Goal: Task Accomplishment & Management: Use online tool/utility

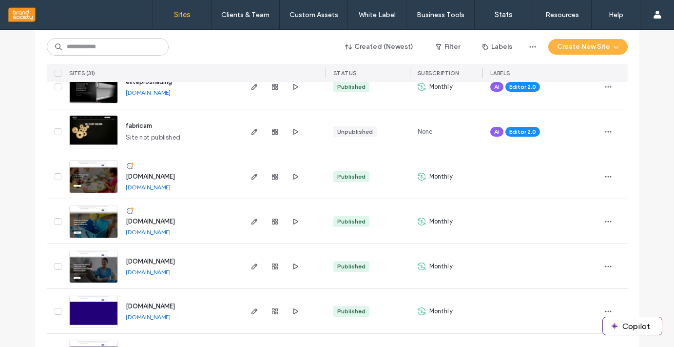
scroll to position [177, 0]
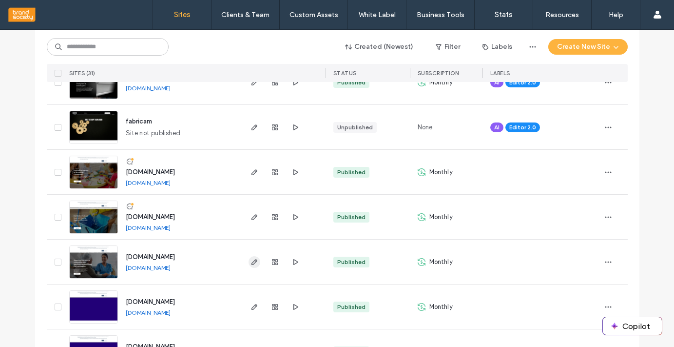
click at [251, 260] on icon "button" at bounding box center [255, 262] width 8 height 8
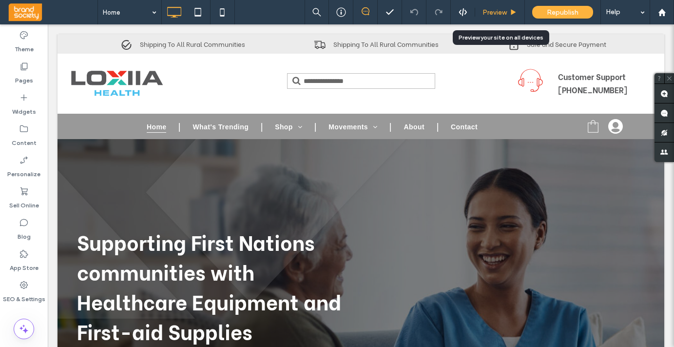
click at [495, 12] on span "Preview" at bounding box center [495, 12] width 24 height 8
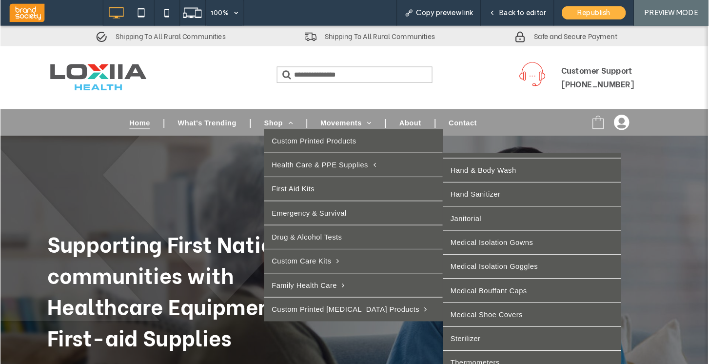
scroll to position [111, 0]
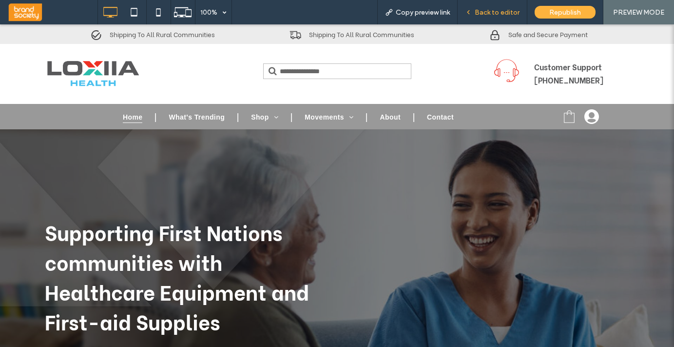
click at [501, 9] on span "Back to editor" at bounding box center [497, 12] width 45 height 8
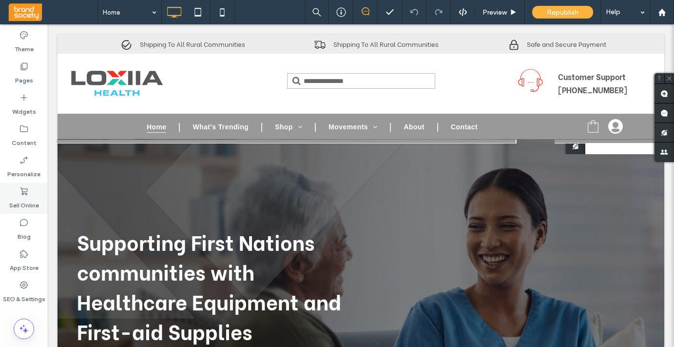
click at [22, 191] on use at bounding box center [23, 191] width 7 height 8
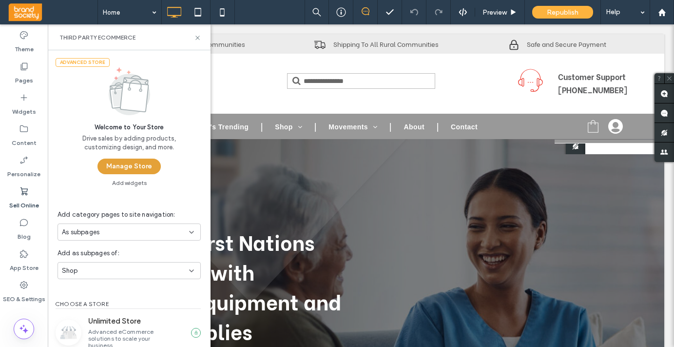
click at [129, 166] on button "Manage Store" at bounding box center [129, 166] width 63 height 16
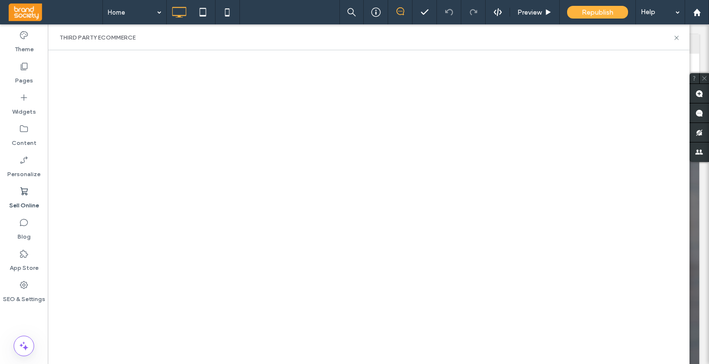
scroll to position [98, 0]
click at [528, 13] on span "Preview" at bounding box center [529, 12] width 24 height 8
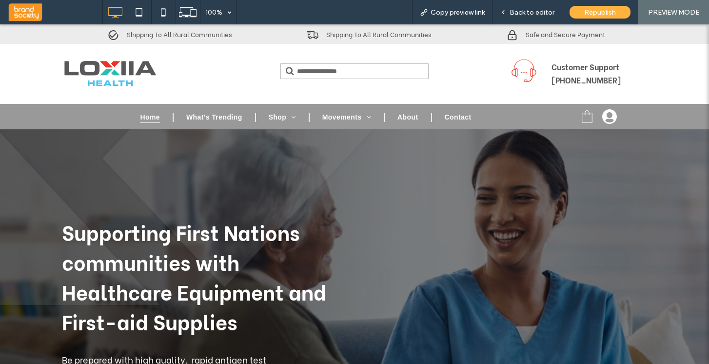
click at [147, 116] on span "Home" at bounding box center [150, 117] width 20 height 12
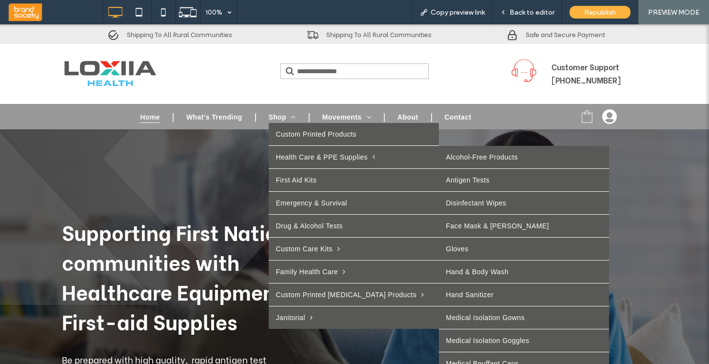
scroll to position [77, 0]
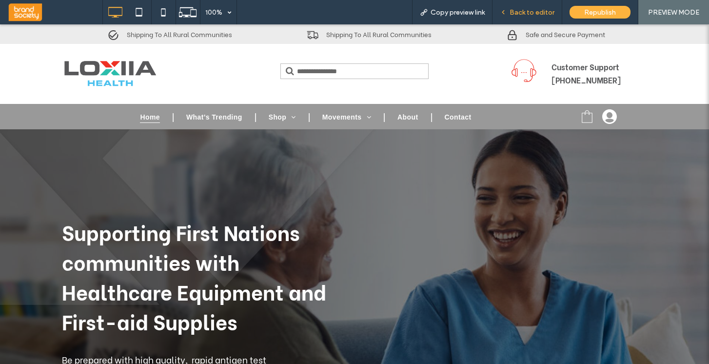
click at [536, 13] on span "Back to editor" at bounding box center [532, 12] width 45 height 8
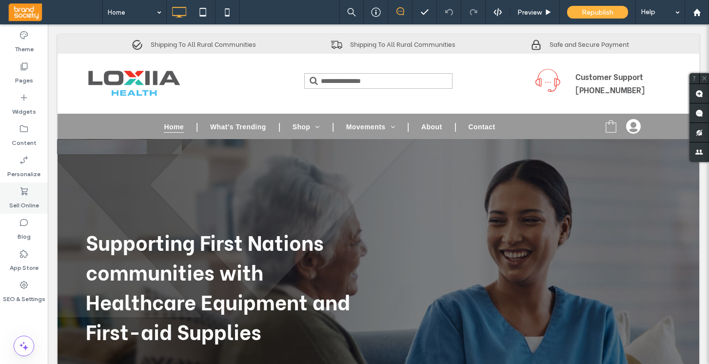
click at [23, 189] on icon at bounding box center [24, 191] width 10 height 10
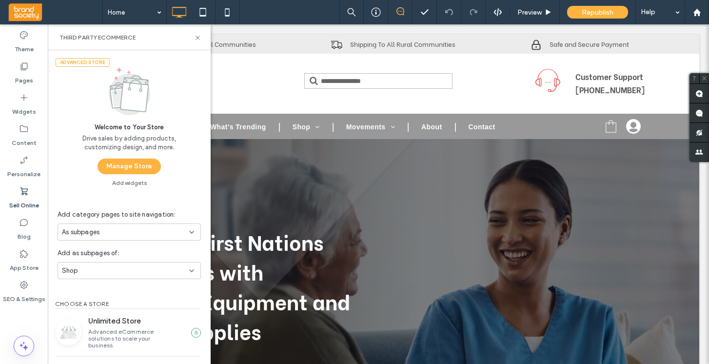
click at [110, 166] on button "Manage Store" at bounding box center [129, 166] width 63 height 16
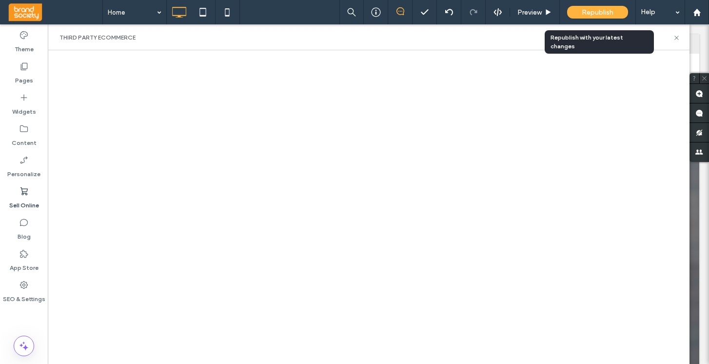
click at [600, 13] on span "Republish" at bounding box center [598, 12] width 32 height 8
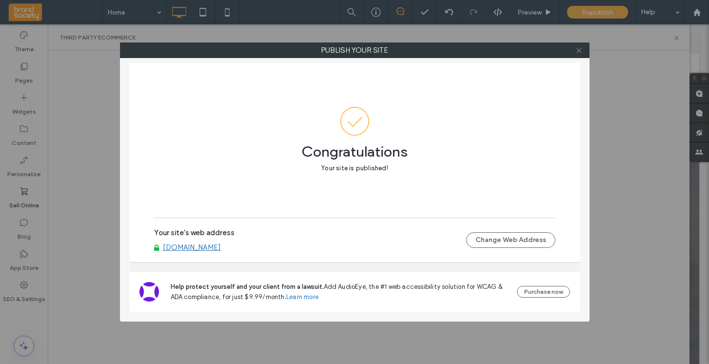
click at [579, 51] on icon at bounding box center [578, 50] width 7 height 7
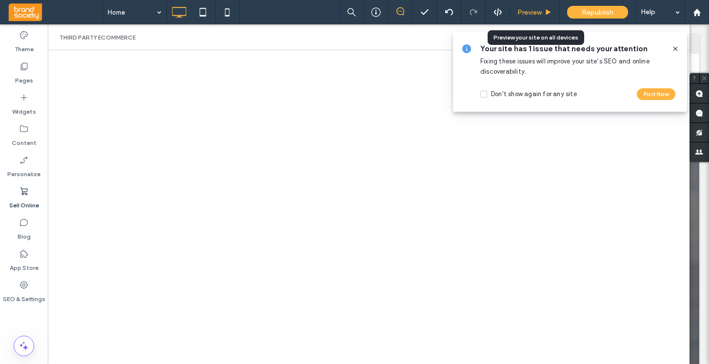
click at [529, 14] on span "Preview" at bounding box center [529, 12] width 24 height 8
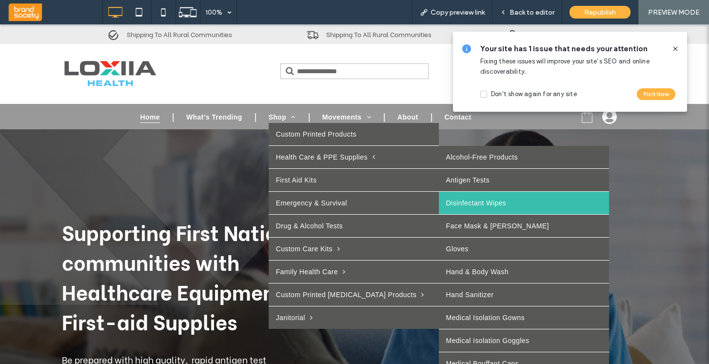
click at [439, 201] on link "Disinfectant Wipes" at bounding box center [524, 203] width 170 height 22
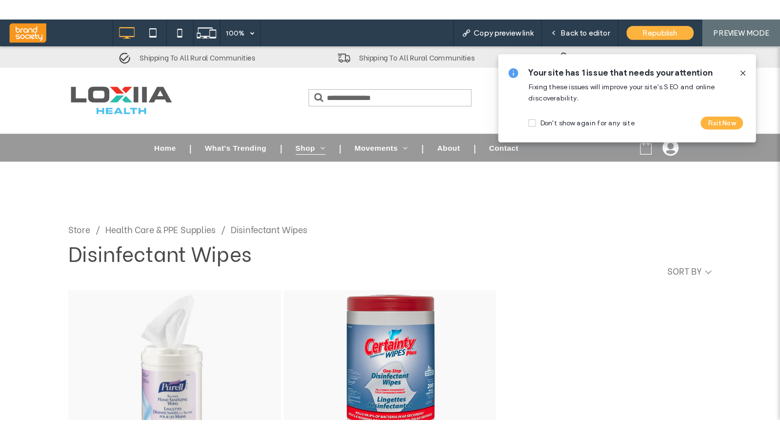
scroll to position [263, 0]
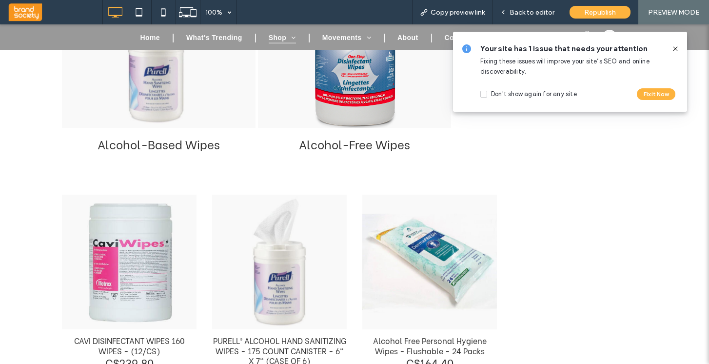
click at [674, 48] on use at bounding box center [675, 48] width 4 height 4
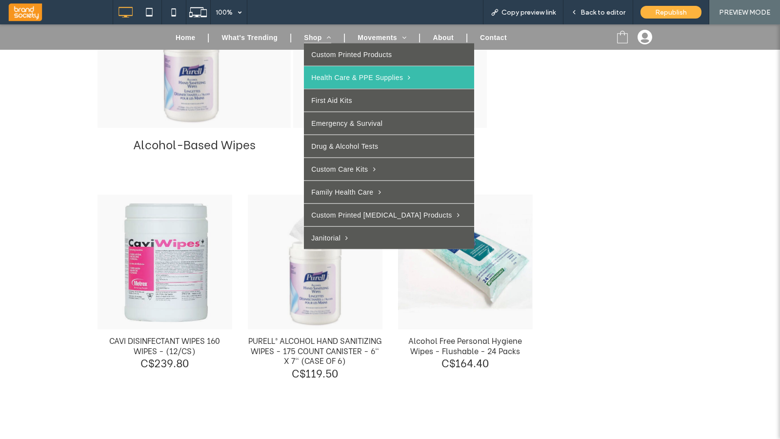
click at [324, 43] on link "Custom Printed Products" at bounding box center [389, 54] width 170 height 22
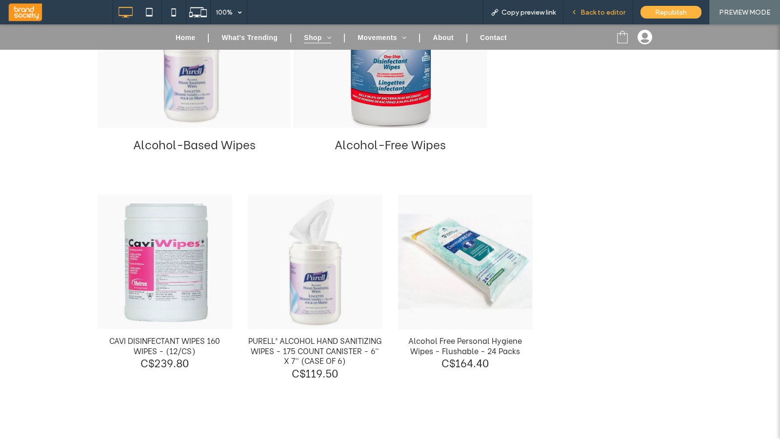
click at [610, 10] on span "Back to editor" at bounding box center [602, 12] width 45 height 8
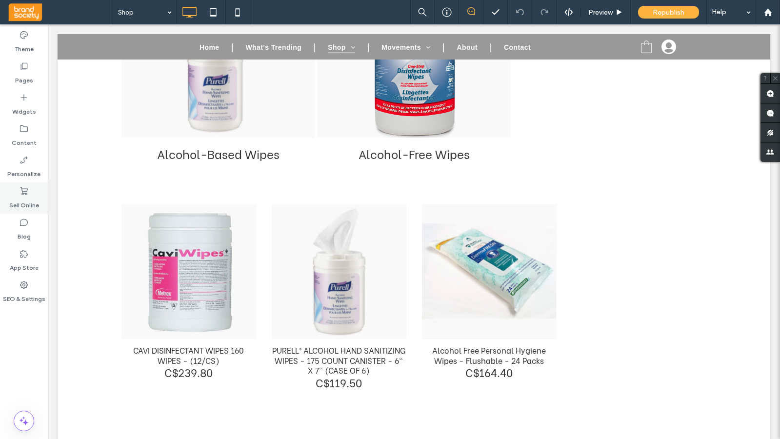
click at [23, 194] on use at bounding box center [23, 191] width 7 height 8
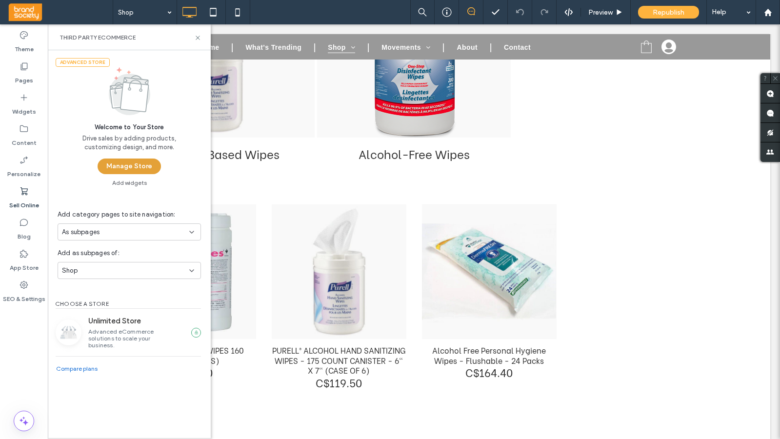
click at [120, 166] on button "Manage Store" at bounding box center [129, 166] width 63 height 16
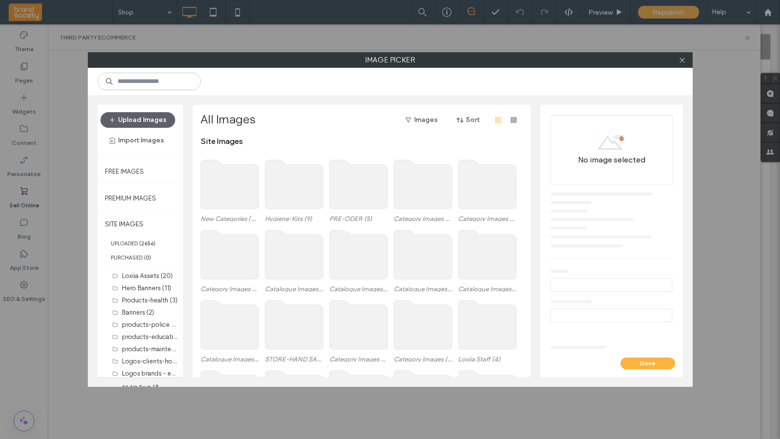
click at [223, 185] on use at bounding box center [229, 184] width 58 height 49
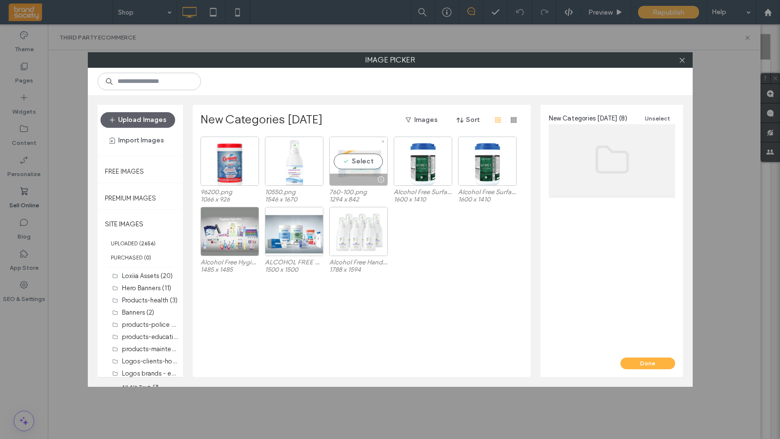
click at [359, 161] on div "Select" at bounding box center [358, 161] width 59 height 49
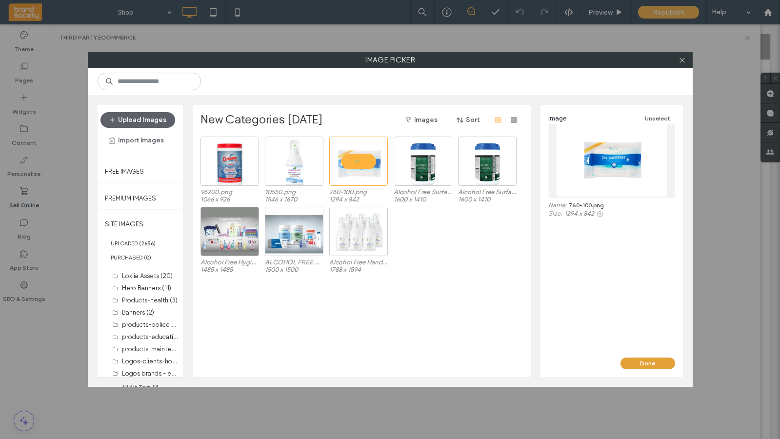
click at [644, 346] on button "Done" at bounding box center [647, 363] width 55 height 12
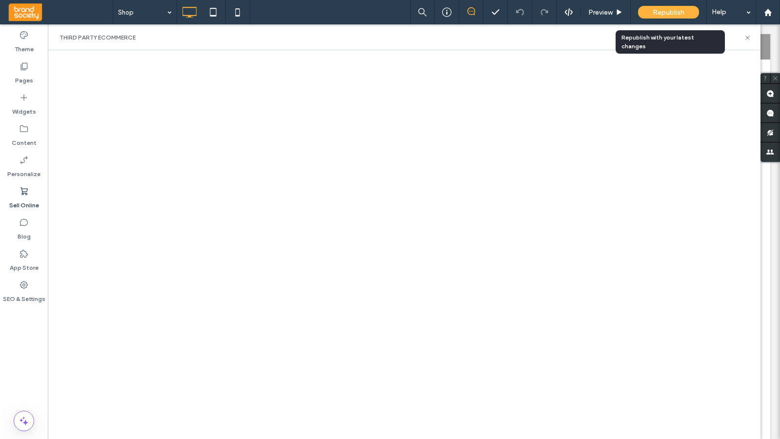
click at [674, 10] on span "Republish" at bounding box center [668, 12] width 32 height 8
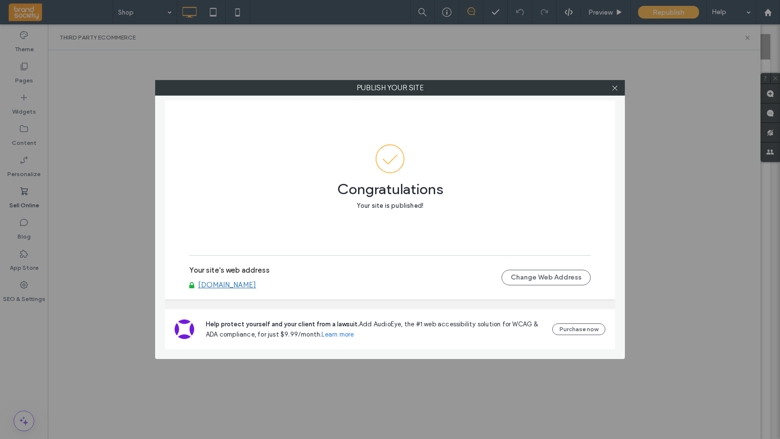
drag, startPoint x: 575, startPoint y: 118, endPoint x: 585, endPoint y: 102, distance: 17.7
click at [575, 115] on div "Congratulations Your site is published!" at bounding box center [389, 177] width 401 height 155
click at [617, 87] on icon at bounding box center [614, 87] width 7 height 7
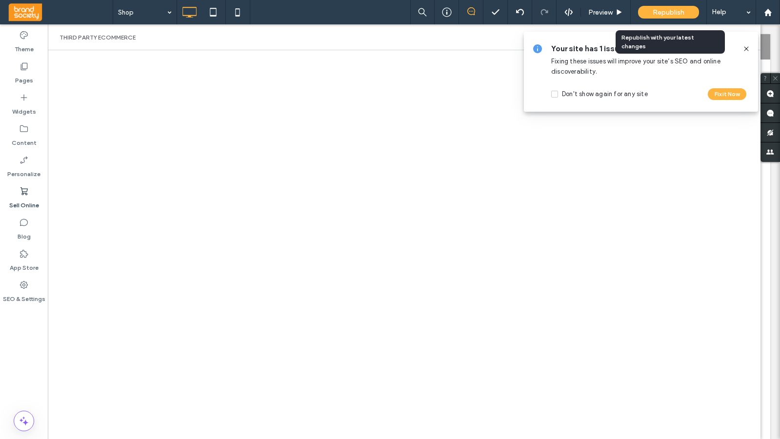
click at [669, 12] on span "Republish" at bounding box center [668, 12] width 32 height 8
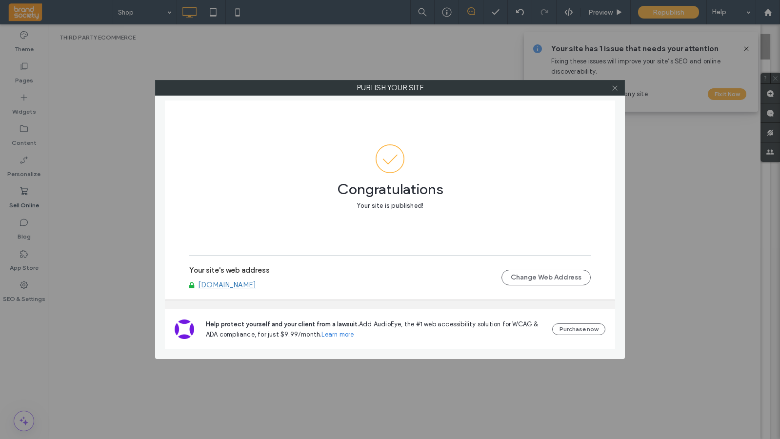
click at [616, 89] on use at bounding box center [614, 87] width 5 height 5
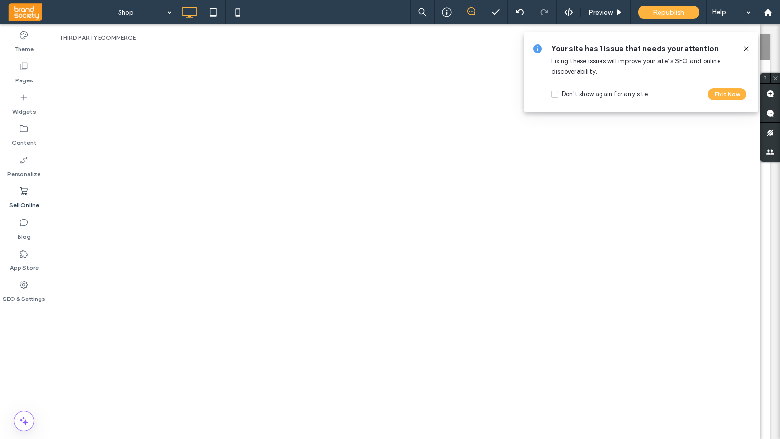
drag, startPoint x: 747, startPoint y: 48, endPoint x: 742, endPoint y: 46, distance: 5.3
click at [674, 48] on icon at bounding box center [746, 49] width 8 height 8
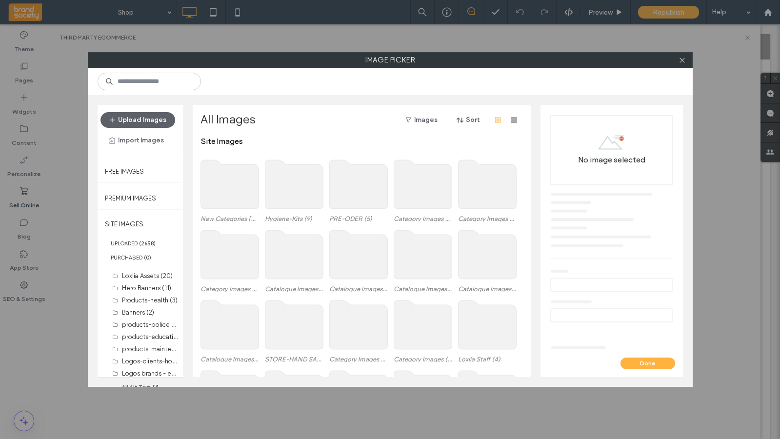
click at [217, 185] on use at bounding box center [229, 184] width 58 height 49
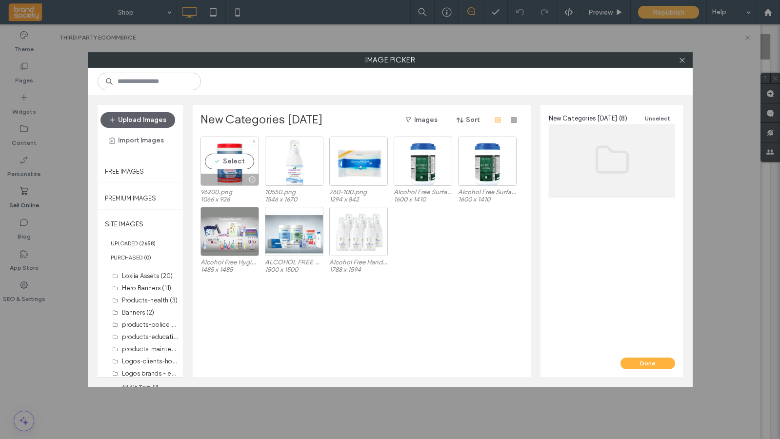
click at [221, 187] on div "Select 96200.png 1066 x 926" at bounding box center [229, 169] width 59 height 65
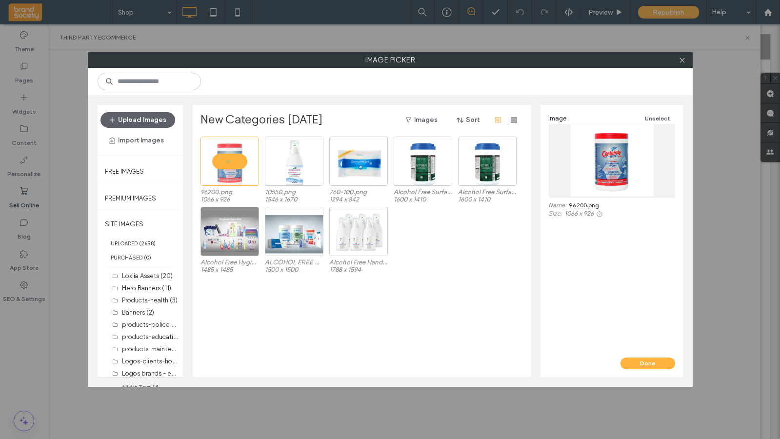
click at [488, 248] on div "Alcohol Free Hygiene Care Kit For Kids-bdeb282a.jpg 1485 x 1485 ALCOHOL FREE HO…" at bounding box center [364, 242] width 328 height 70
click at [113, 118] on icon "button" at bounding box center [112, 120] width 8 height 8
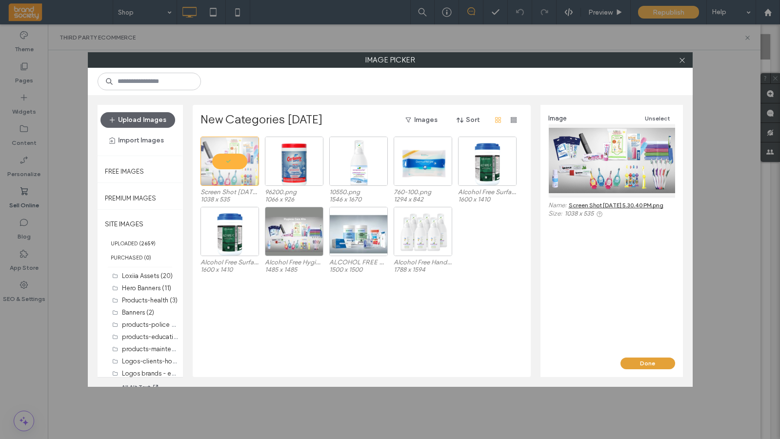
click at [643, 346] on button "Done" at bounding box center [647, 363] width 55 height 12
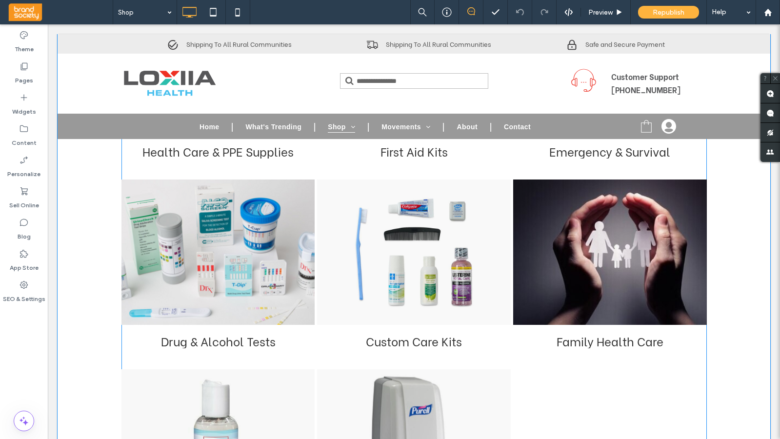
scroll to position [322, 0]
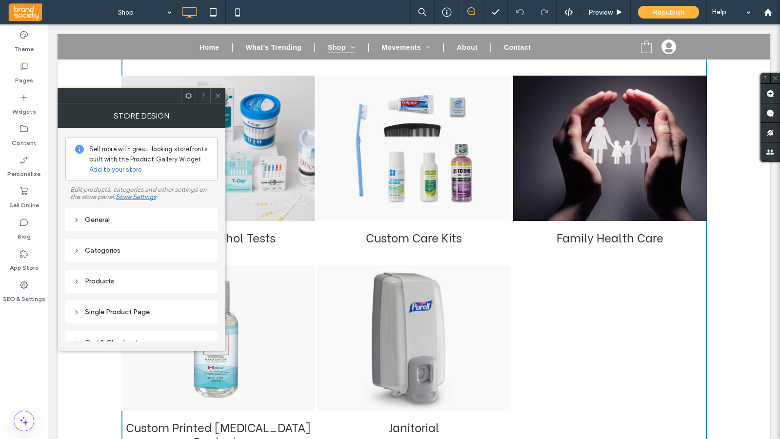
click at [220, 94] on icon at bounding box center [217, 95] width 7 height 7
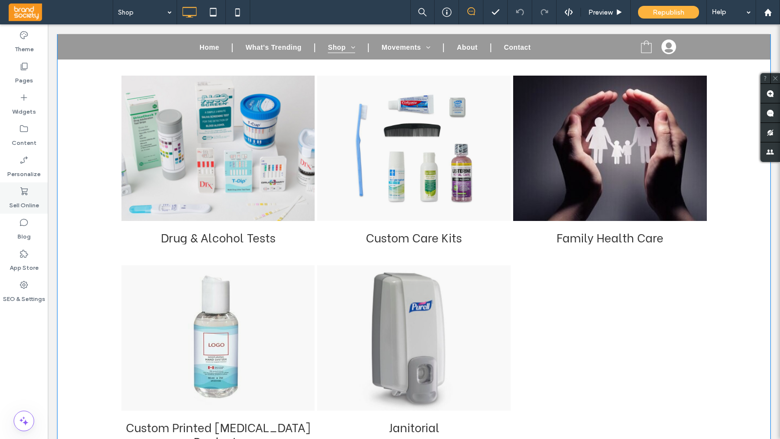
click at [22, 187] on icon at bounding box center [24, 191] width 10 height 10
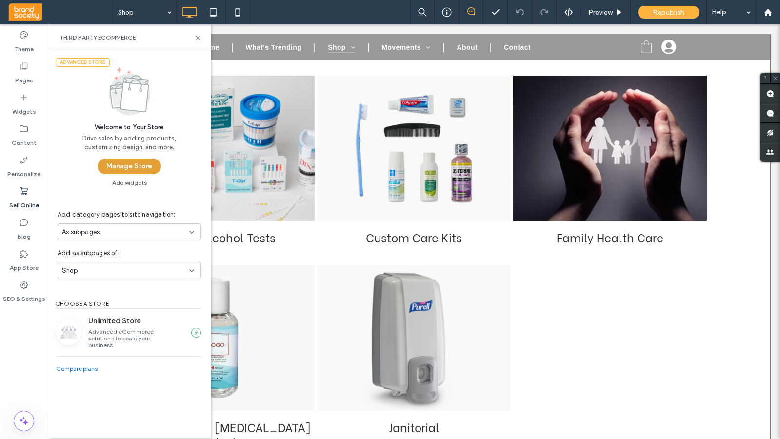
click at [120, 167] on button "Manage Store" at bounding box center [129, 166] width 63 height 16
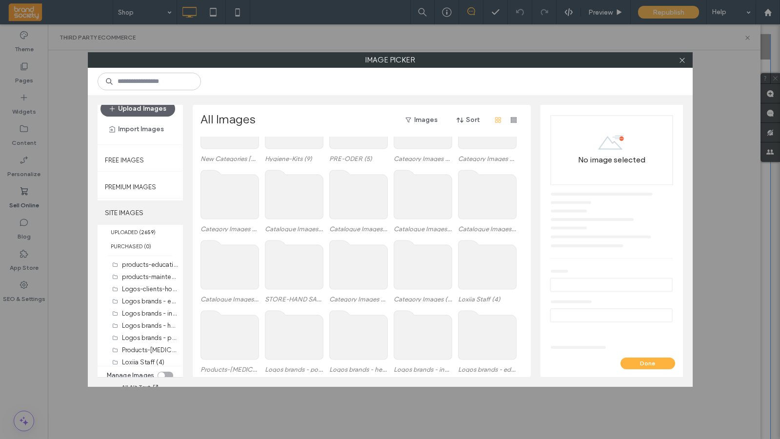
scroll to position [17, 0]
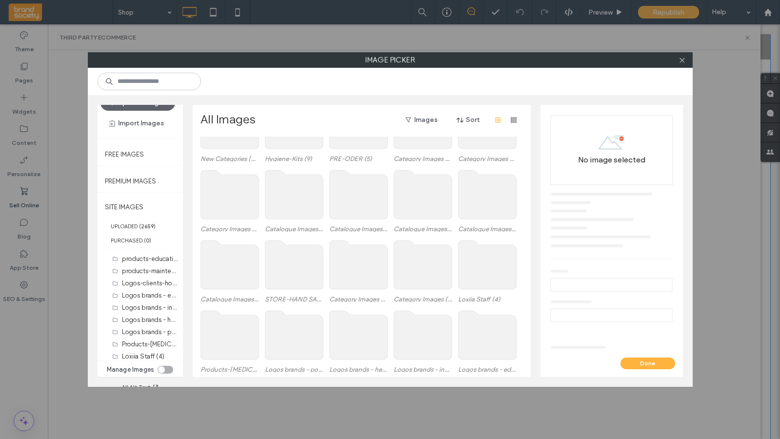
click at [166, 369] on div "toggle" at bounding box center [166, 370] width 16 height 8
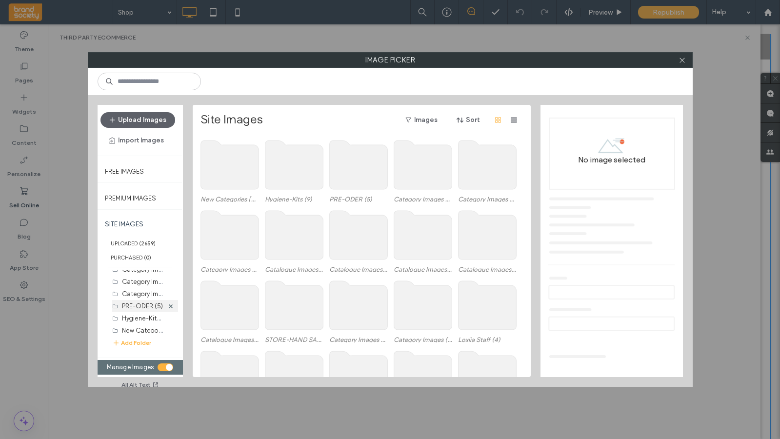
scroll to position [279, 0]
click at [137, 315] on label "Hygiene-Kits (9)" at bounding box center [145, 313] width 47 height 9
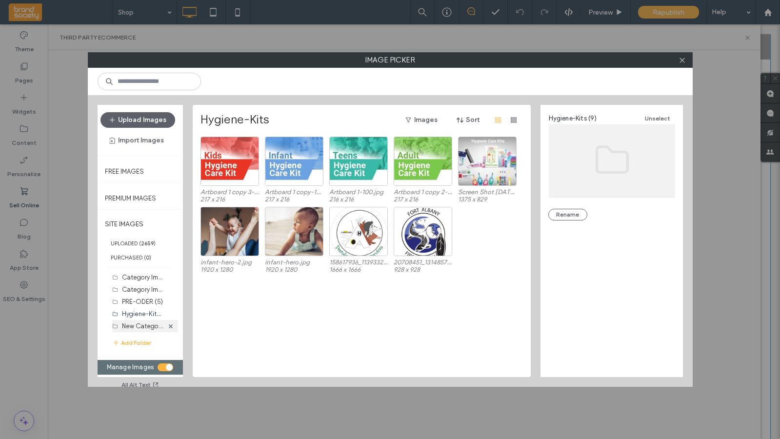
click at [136, 326] on label "New Categories Aug 13 2025 (9)" at bounding box center [160, 325] width 77 height 9
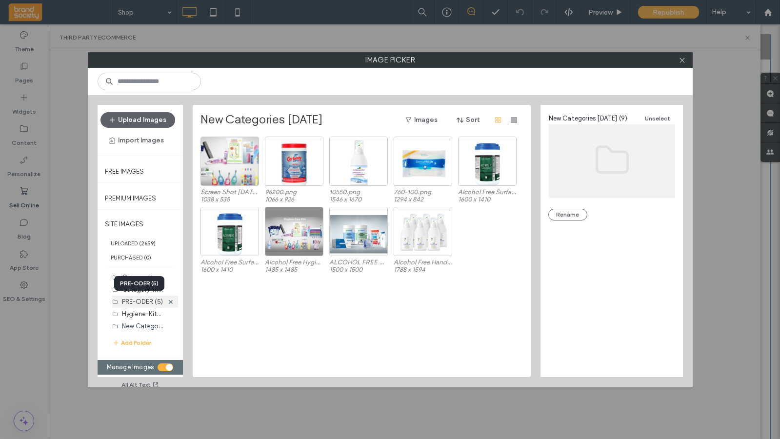
click at [130, 300] on label "PRE-ODER (5)" at bounding box center [142, 301] width 41 height 7
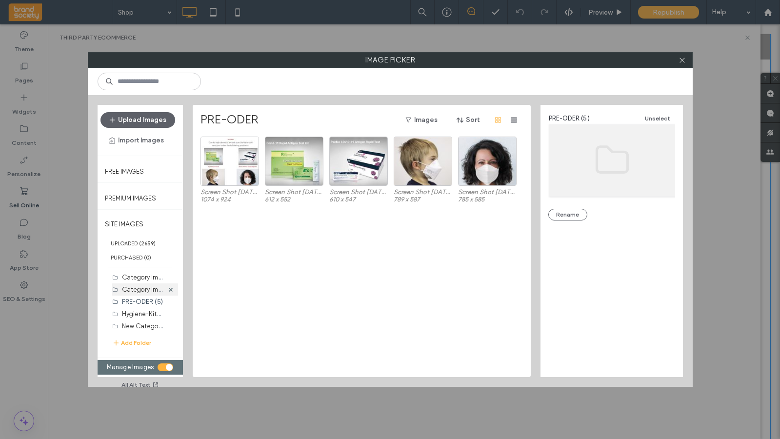
click at [130, 291] on label "Category Images - Custom Printed Products (39)" at bounding box center [192, 288] width 141 height 9
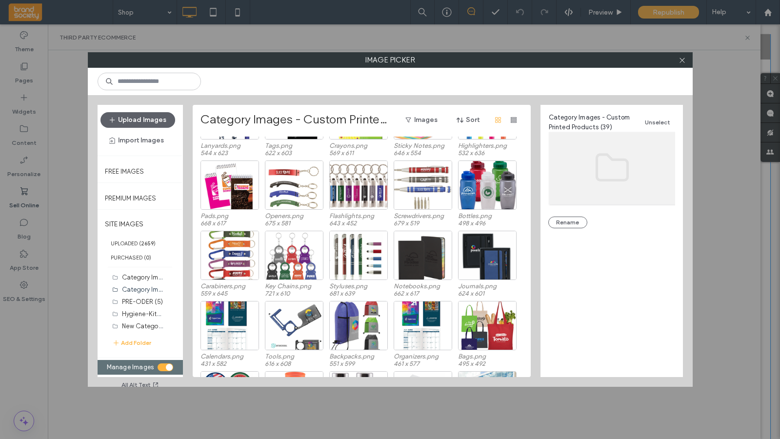
scroll to position [0, 0]
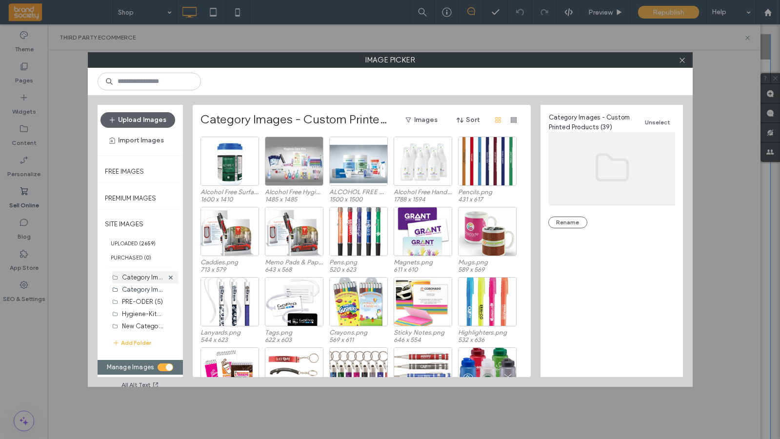
click at [141, 278] on label "Category Images - Childcare and Education (7)" at bounding box center [190, 276] width 136 height 9
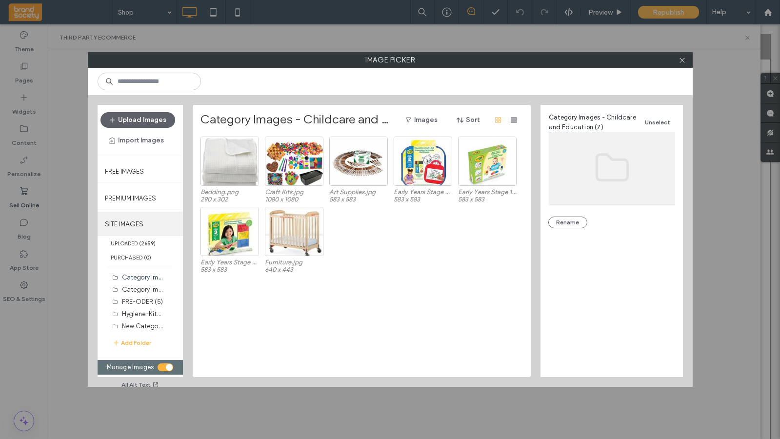
click at [120, 223] on label "SITE IMAGES" at bounding box center [140, 224] width 85 height 24
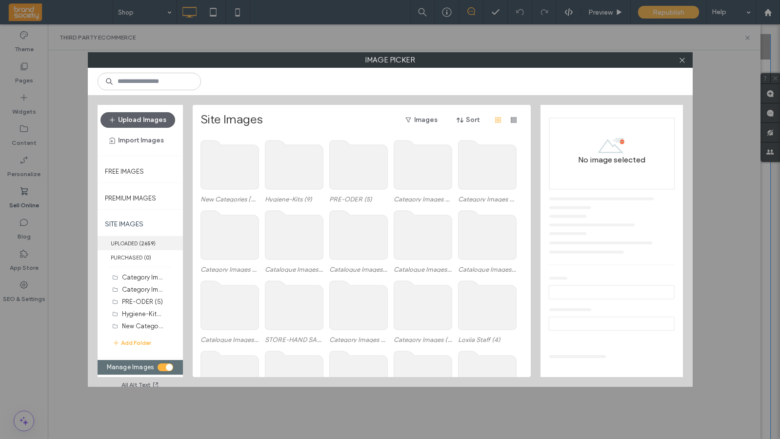
click at [127, 244] on label "UPLOADED ( 2659 )" at bounding box center [140, 243] width 85 height 14
click at [298, 178] on use at bounding box center [294, 164] width 58 height 49
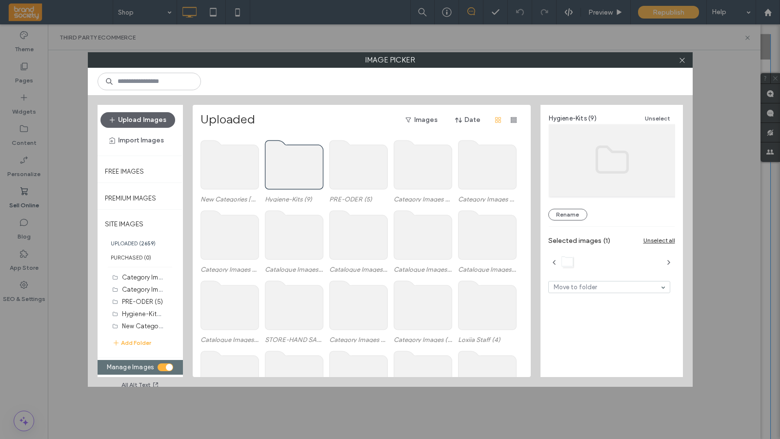
click at [296, 174] on use at bounding box center [294, 164] width 58 height 49
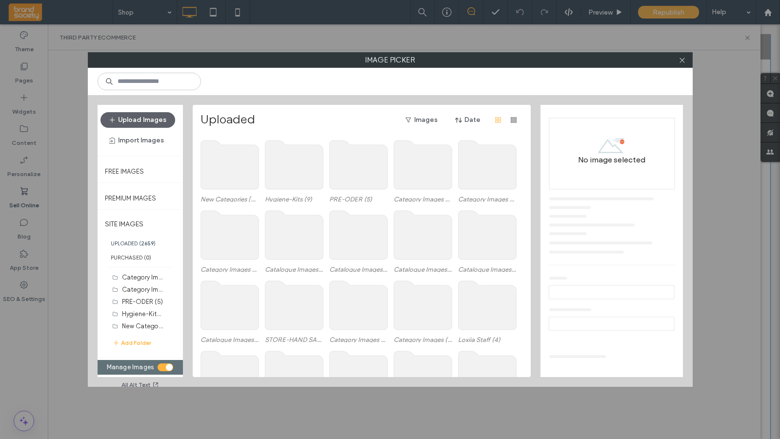
click at [296, 174] on use at bounding box center [294, 164] width 58 height 49
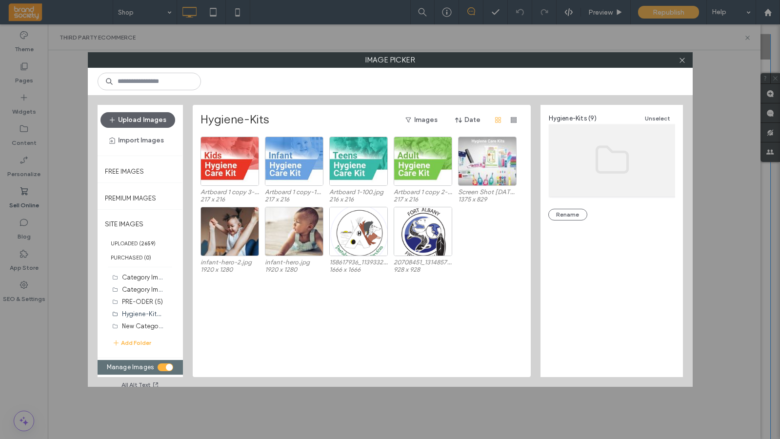
click at [364, 337] on div "Artboard 1 copy 3-100.jpg 217 x 216 Artboard 1 copy-100.jpg 217 x 216 Artboard …" at bounding box center [364, 257] width 328 height 240
click at [684, 59] on icon at bounding box center [681, 60] width 7 height 7
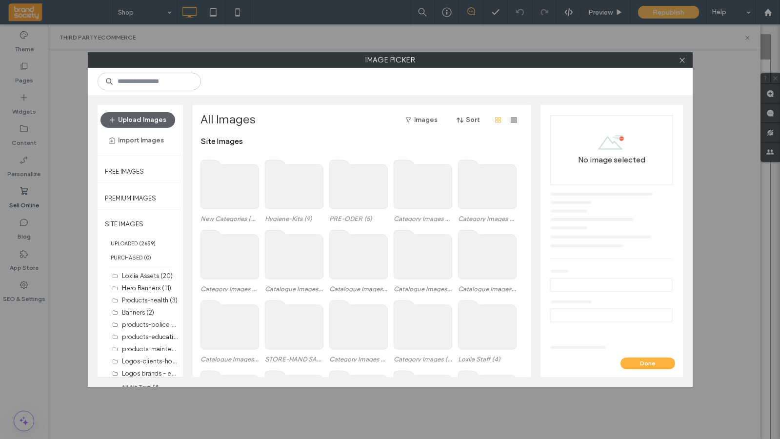
click at [238, 198] on use at bounding box center [229, 184] width 58 height 49
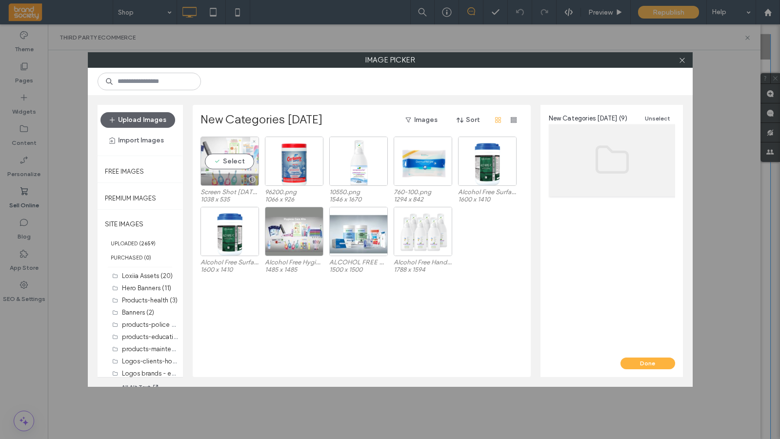
click at [230, 162] on div "Select" at bounding box center [229, 161] width 59 height 49
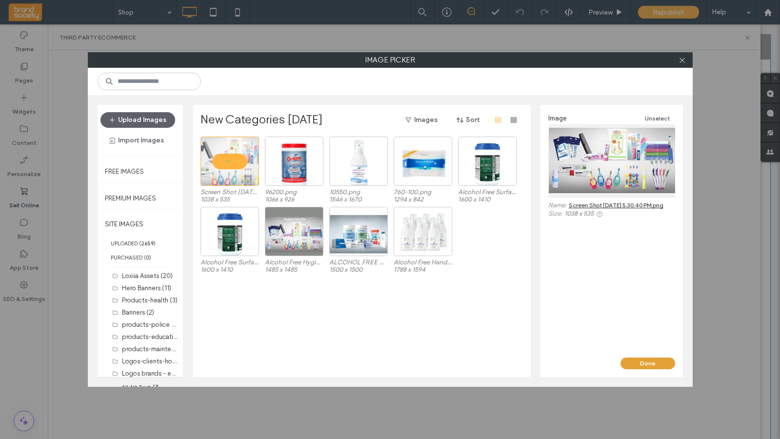
click at [646, 362] on button "Done" at bounding box center [647, 363] width 55 height 12
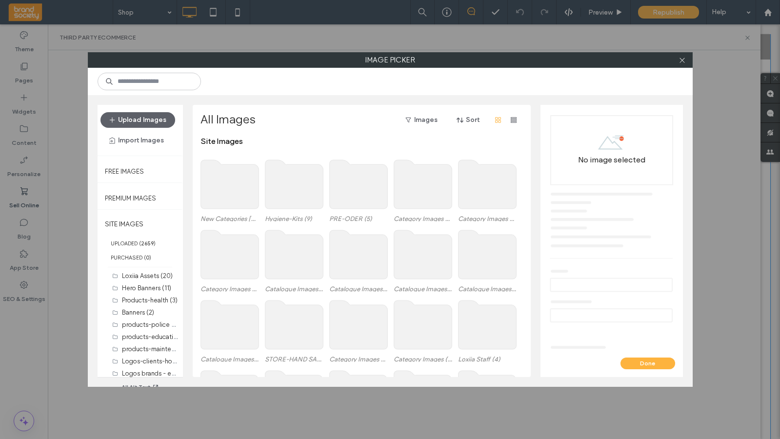
click at [228, 193] on use at bounding box center [229, 184] width 58 height 49
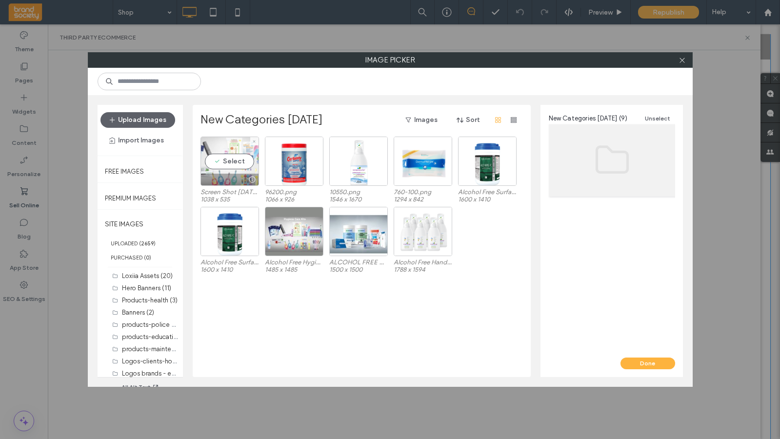
click at [234, 163] on div "Select" at bounding box center [229, 161] width 59 height 49
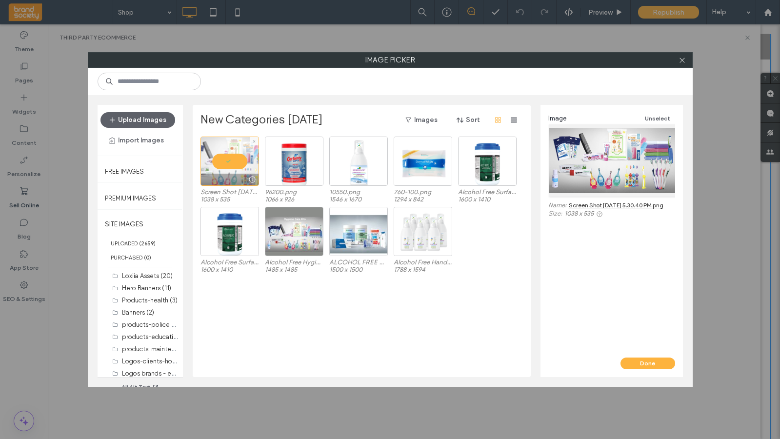
click at [235, 163] on div at bounding box center [229, 161] width 59 height 49
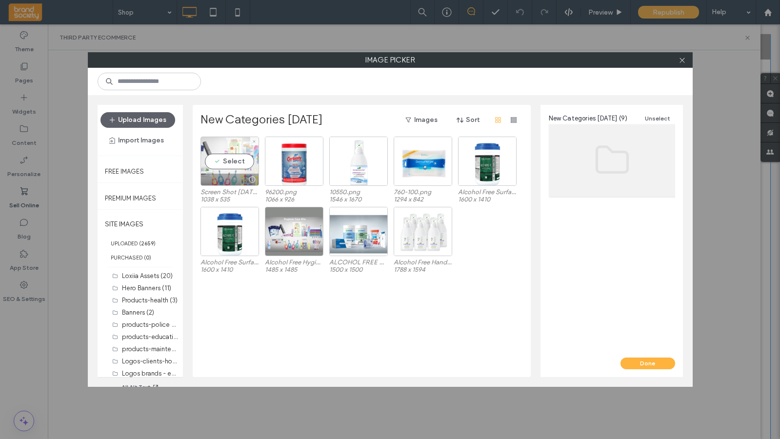
click at [235, 163] on div "Select" at bounding box center [229, 161] width 59 height 49
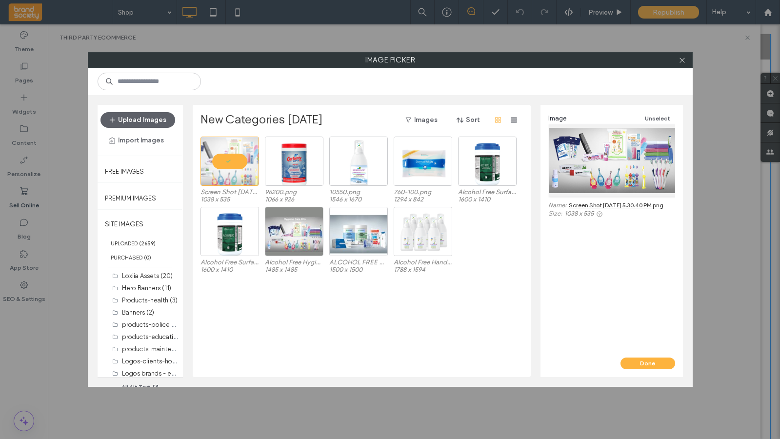
click at [651, 364] on button "Done" at bounding box center [647, 363] width 55 height 12
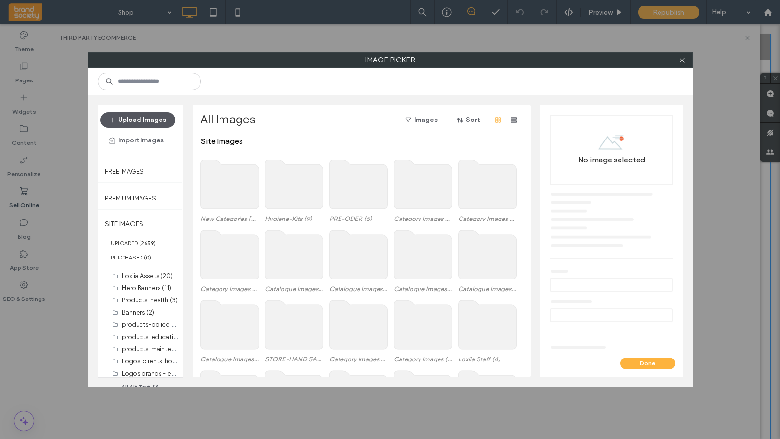
click at [139, 114] on button "Upload Images" at bounding box center [137, 120] width 75 height 16
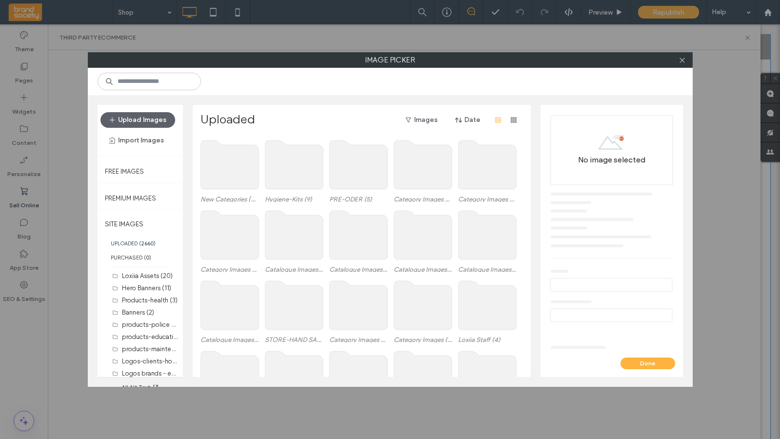
click at [214, 171] on use at bounding box center [229, 164] width 58 height 49
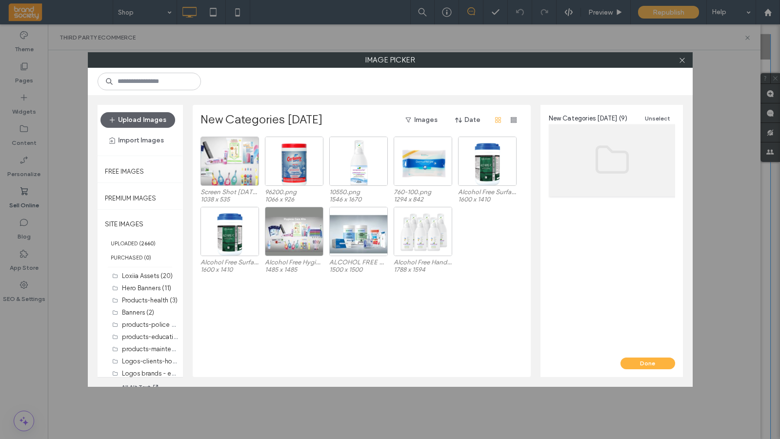
click at [467, 311] on div "Screen Shot 2025-08-18 at 5.30.40 PM.png 1038 x 535 96200.png 1066 x 926 10550.…" at bounding box center [364, 257] width 328 height 240
click at [476, 292] on div "Screen Shot 2025-08-18 at 5.30.40 PM.png 1038 x 535 96200.png 1066 x 926 10550.…" at bounding box center [364, 257] width 328 height 240
click at [681, 57] on icon at bounding box center [681, 60] width 7 height 7
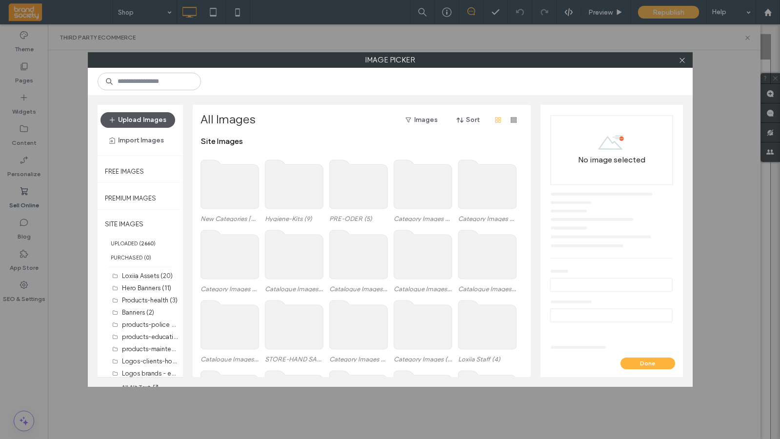
click at [133, 122] on button "Upload Images" at bounding box center [137, 120] width 75 height 16
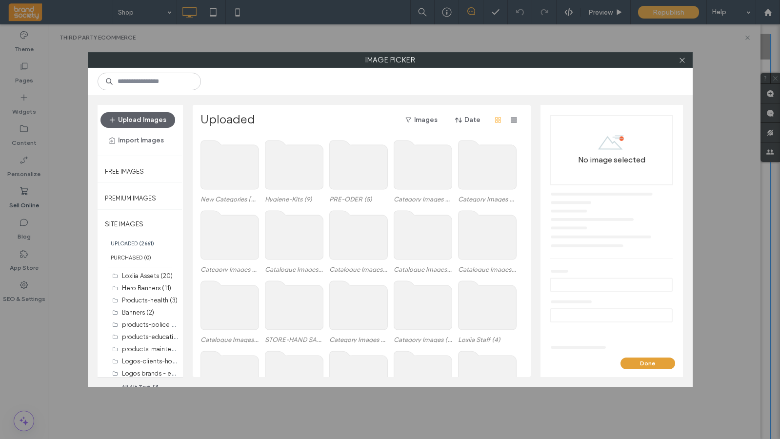
click at [650, 364] on button "Done" at bounding box center [647, 363] width 55 height 12
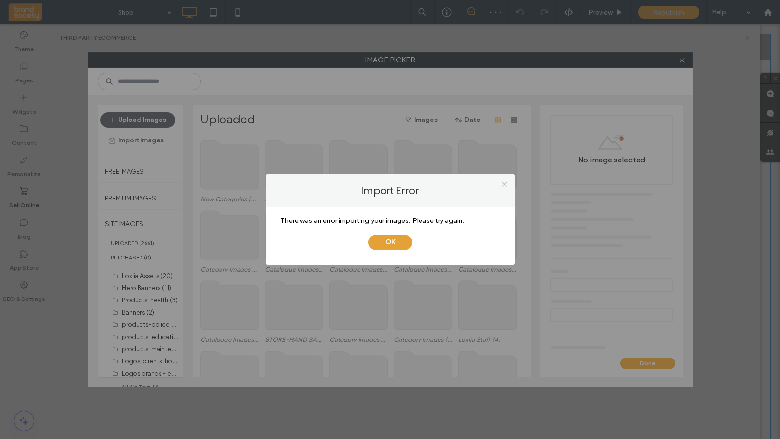
click at [383, 243] on button "OK" at bounding box center [390, 243] width 44 height 16
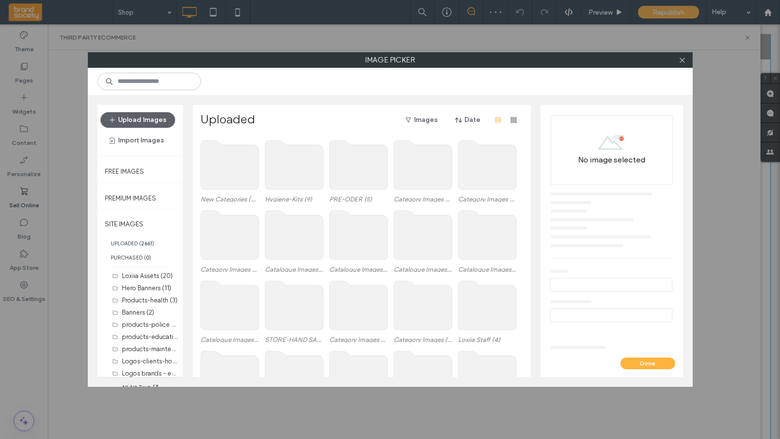
click at [232, 158] on use at bounding box center [229, 164] width 58 height 49
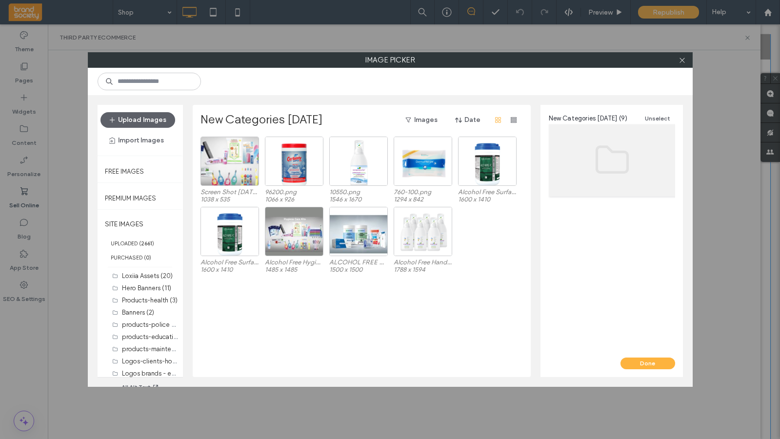
click at [499, 305] on div "Screen Shot 2025-08-18 at 5.30.40 PM.png 1038 x 535 96200.png 1066 x 926 10550.…" at bounding box center [364, 257] width 328 height 240
click at [650, 367] on button "Done" at bounding box center [647, 363] width 55 height 12
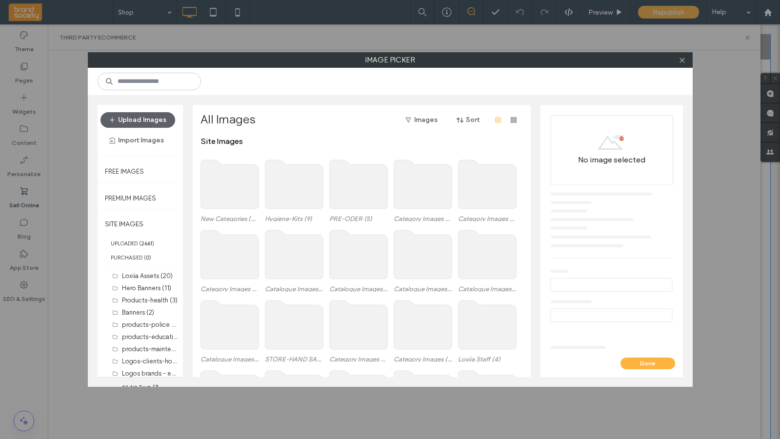
click at [223, 184] on use at bounding box center [229, 184] width 58 height 49
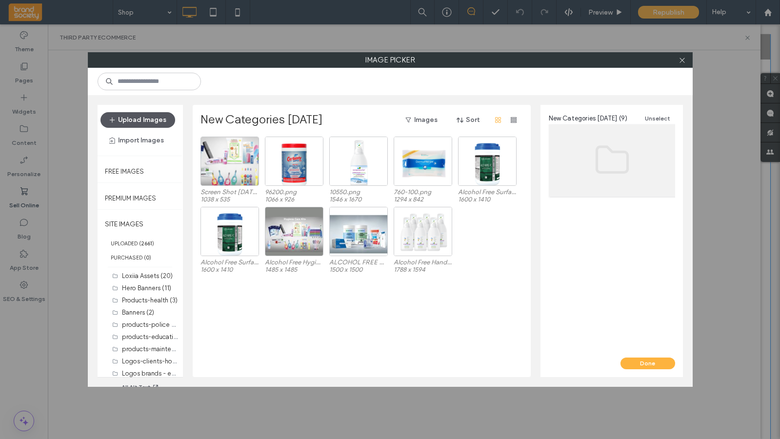
click at [122, 119] on button "Upload Images" at bounding box center [137, 120] width 75 height 16
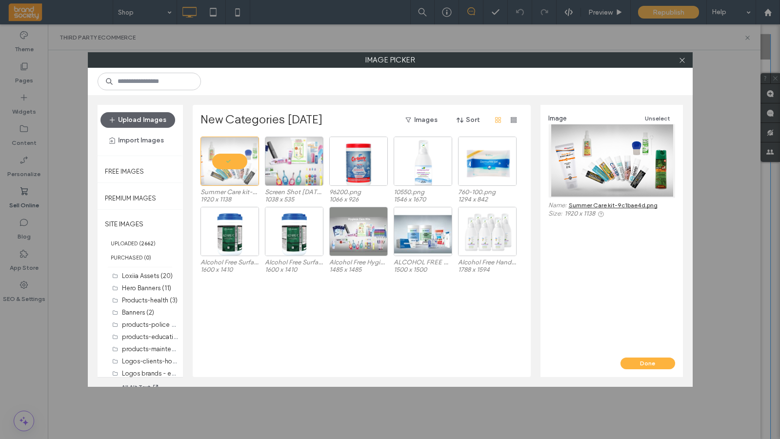
click at [244, 326] on div "Summer Care kit-9c1bae4d.png 1920 x 1138 Screen Shot 2025-08-18 at 5.30.40 PM.p…" at bounding box center [364, 257] width 328 height 240
click at [472, 307] on div "Summer Care kit-9c1bae4d.png 1920 x 1138 Screen Shot 2025-08-18 at 5.30.40 PM.p…" at bounding box center [364, 257] width 328 height 240
click at [646, 363] on button "Done" at bounding box center [647, 363] width 55 height 12
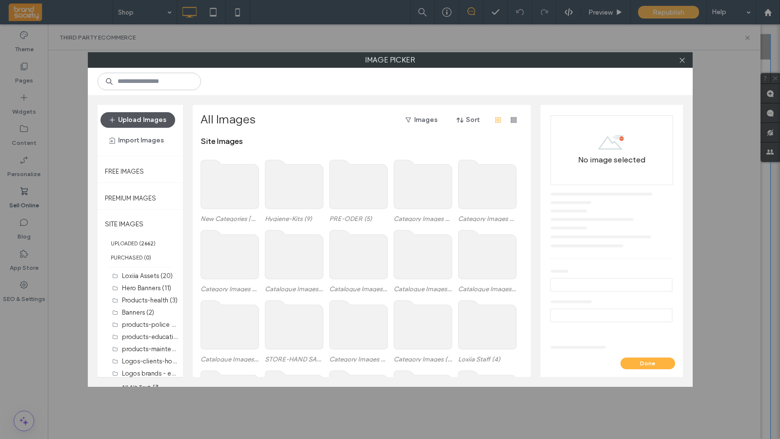
click at [134, 119] on button "Upload Images" at bounding box center [137, 120] width 75 height 16
click at [217, 185] on use at bounding box center [229, 184] width 58 height 49
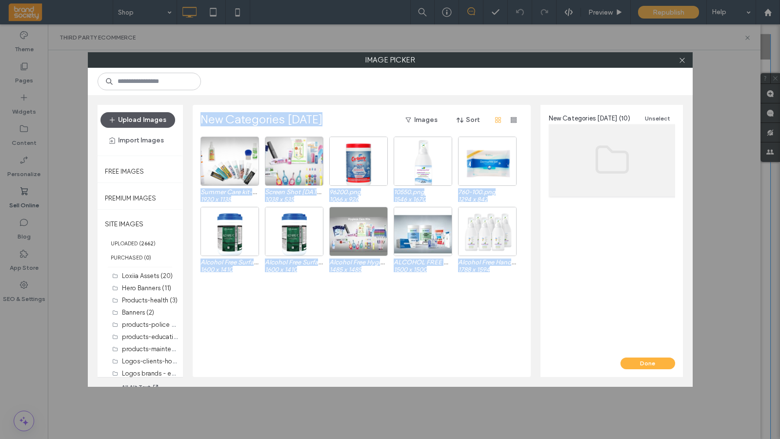
click at [145, 119] on button "Upload Images" at bounding box center [137, 120] width 75 height 16
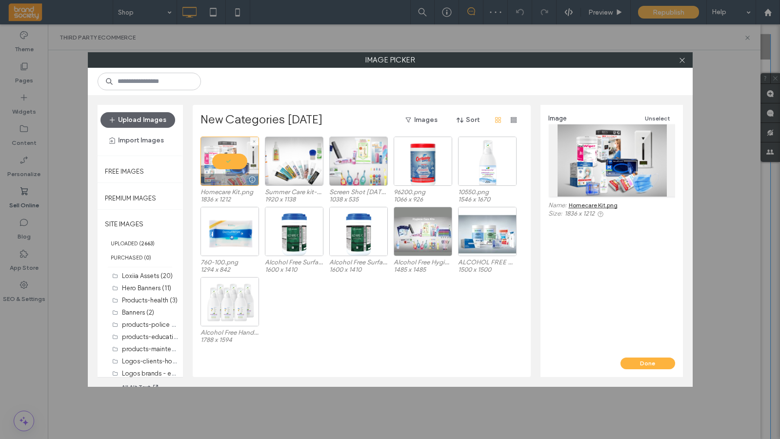
click at [228, 178] on div at bounding box center [230, 180] width 58 height 12
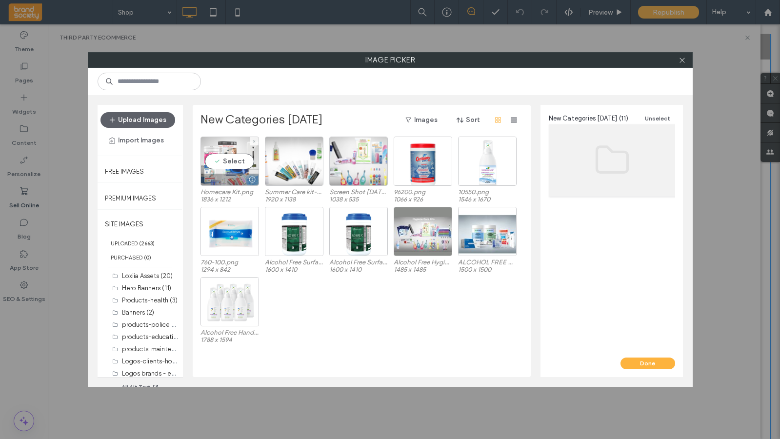
click at [224, 160] on div "Select" at bounding box center [229, 161] width 59 height 49
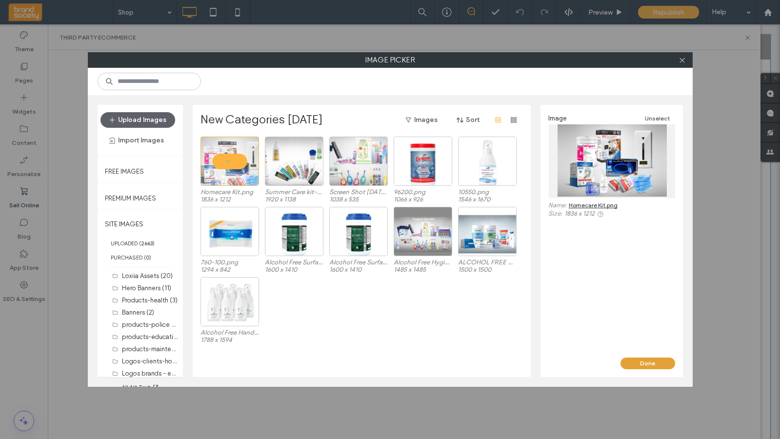
click at [652, 361] on button "Done" at bounding box center [647, 363] width 55 height 12
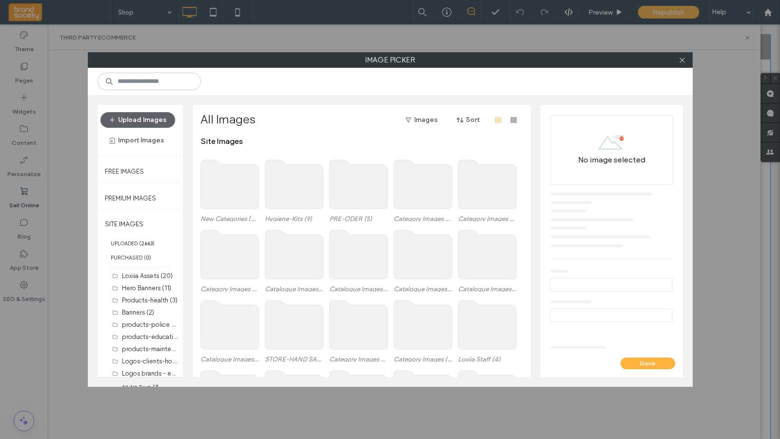
click at [234, 189] on use at bounding box center [229, 184] width 58 height 49
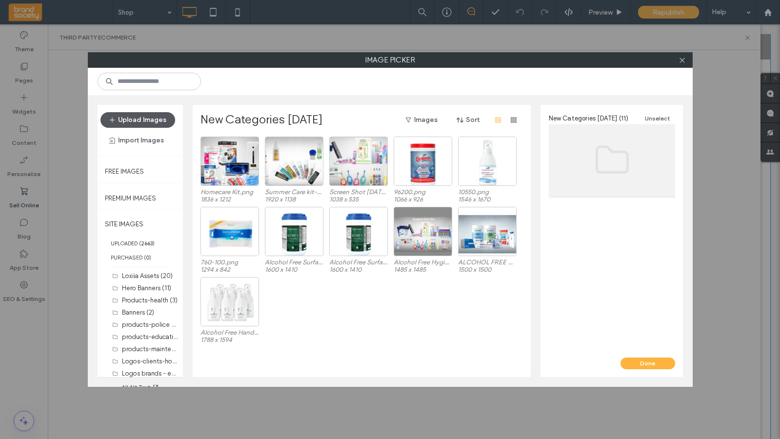
click at [149, 117] on button "Upload Images" at bounding box center [137, 120] width 75 height 16
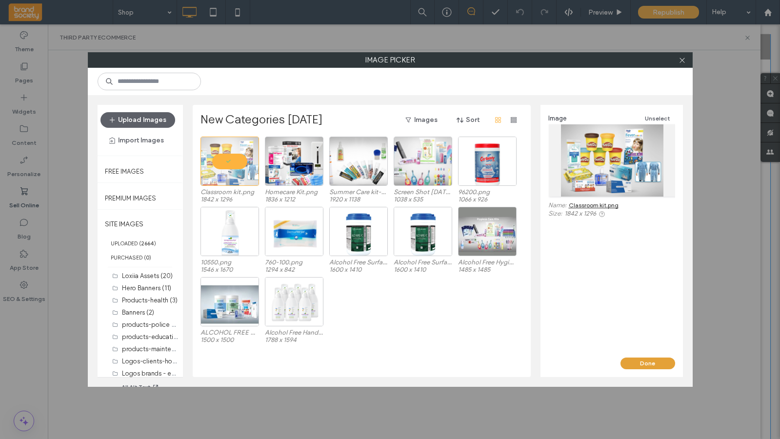
click at [647, 362] on button "Done" at bounding box center [647, 363] width 55 height 12
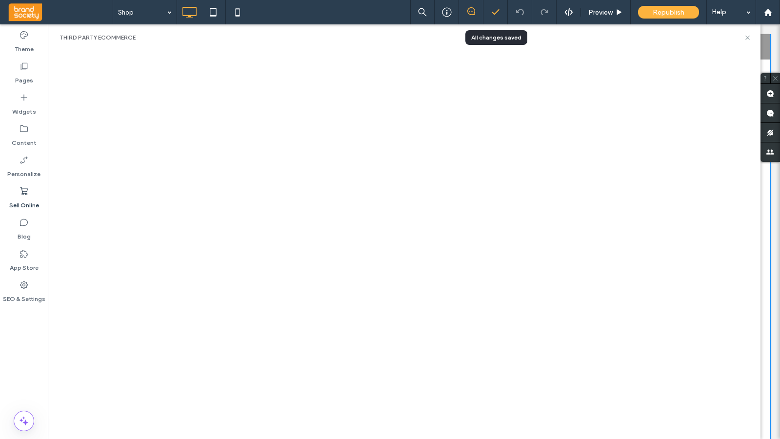
click at [494, 12] on icon at bounding box center [496, 12] width 10 height 10
click at [594, 17] on div "Preview" at bounding box center [606, 12] width 50 height 24
click at [600, 11] on span "Preview" at bounding box center [600, 12] width 24 height 8
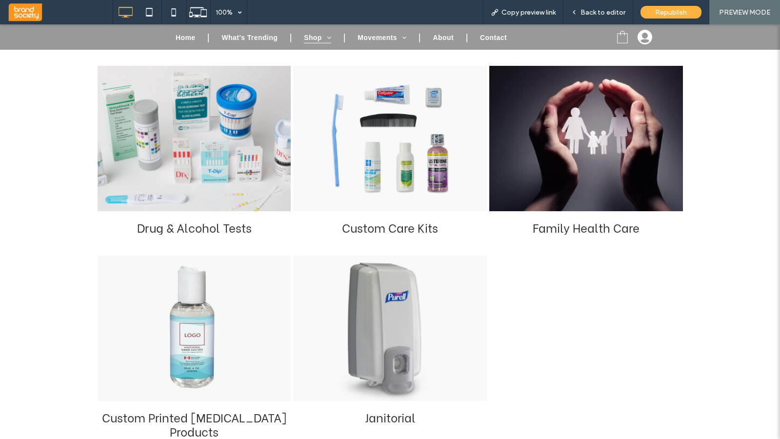
click div "Custom Care Kits"
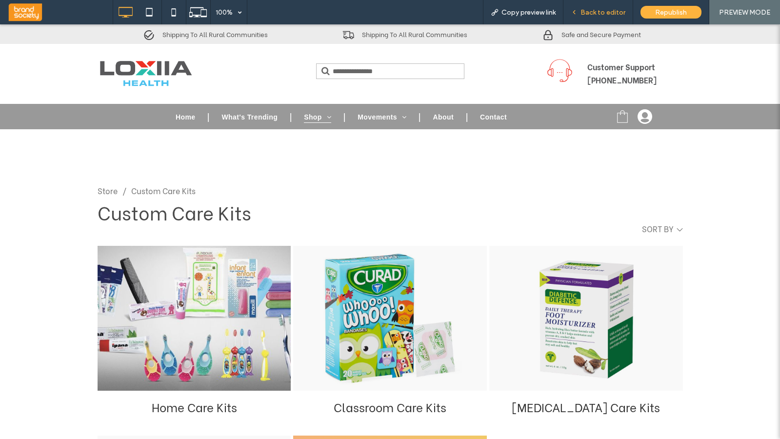
click at [600, 9] on span "Back to editor" at bounding box center [602, 12] width 45 height 8
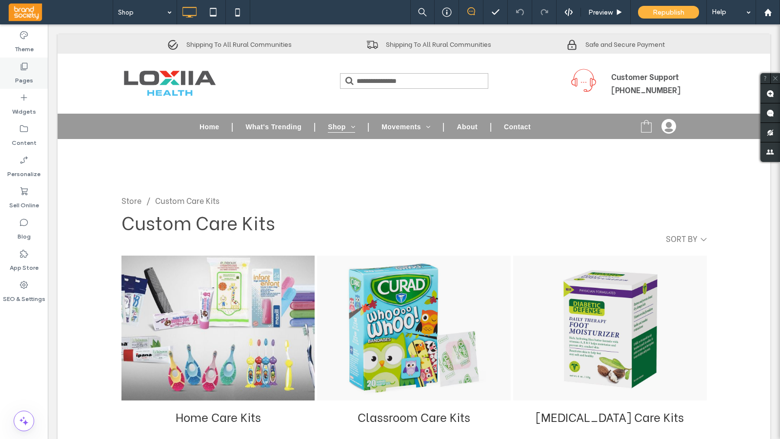
drag, startPoint x: 32, startPoint y: 62, endPoint x: 27, endPoint y: 66, distance: 6.4
click at [32, 62] on div "Pages" at bounding box center [24, 73] width 48 height 31
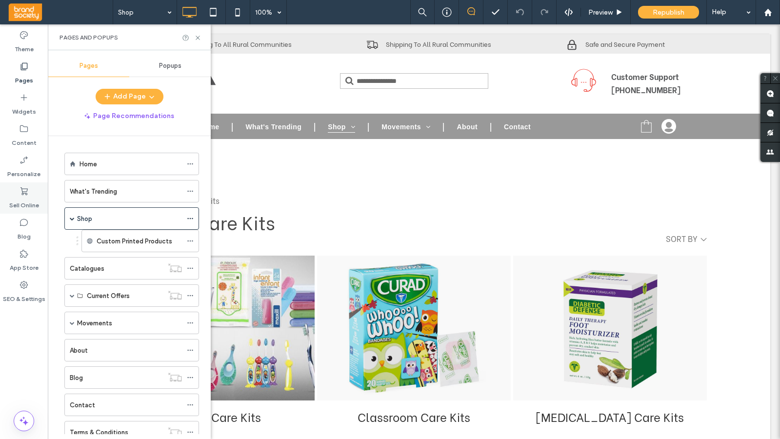
click at [23, 190] on icon at bounding box center [24, 191] width 10 height 10
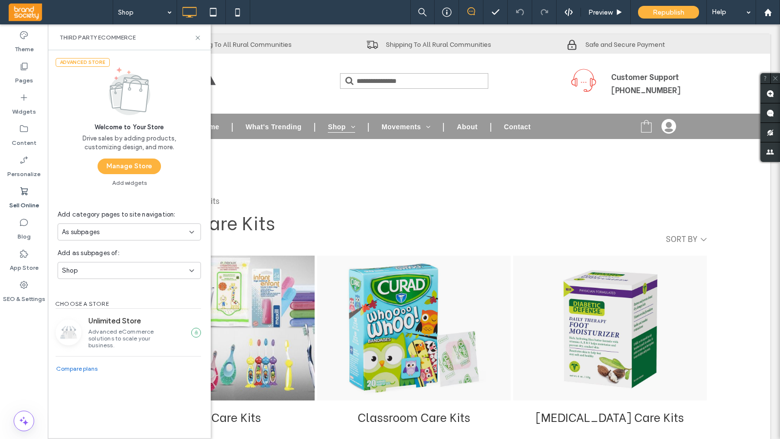
click at [116, 167] on button "Manage Store" at bounding box center [129, 166] width 63 height 16
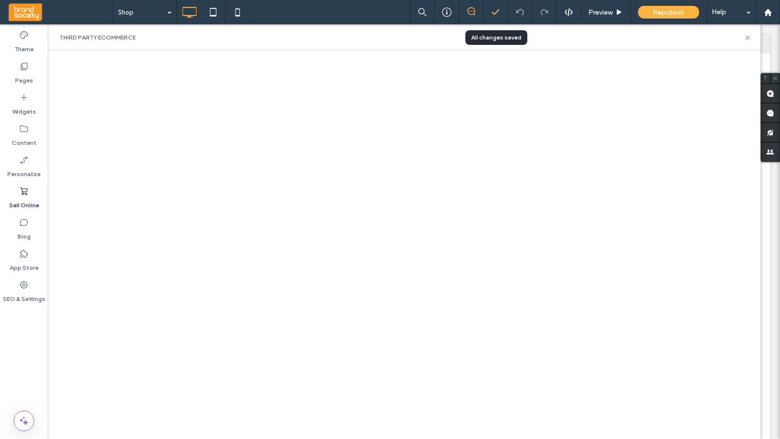
click at [495, 11] on icon at bounding box center [496, 12] width 10 height 10
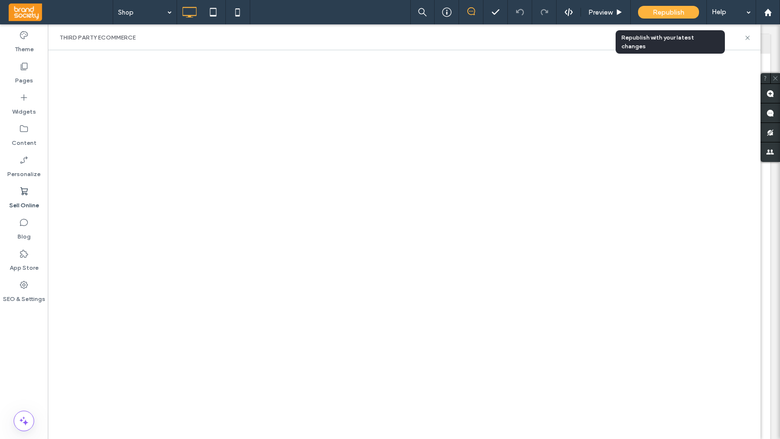
click at [648, 7] on div "Republish" at bounding box center [668, 12] width 61 height 13
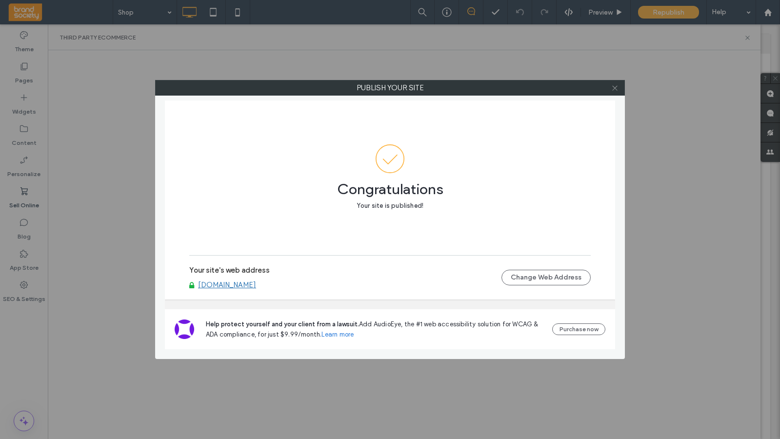
click at [612, 85] on icon at bounding box center [614, 87] width 7 height 7
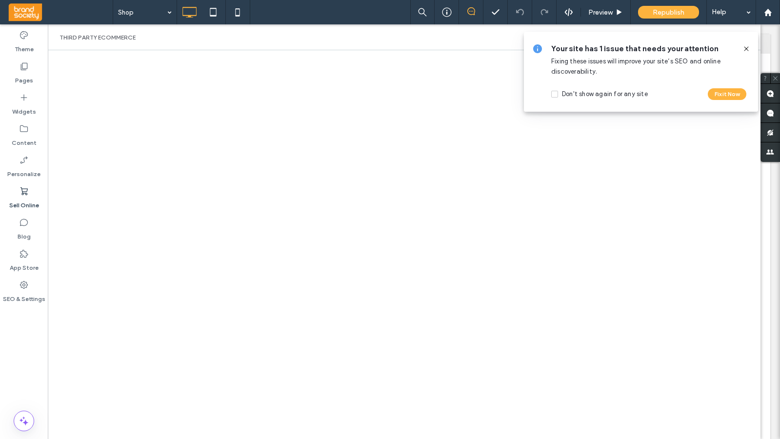
click at [746, 49] on use at bounding box center [746, 48] width 4 height 4
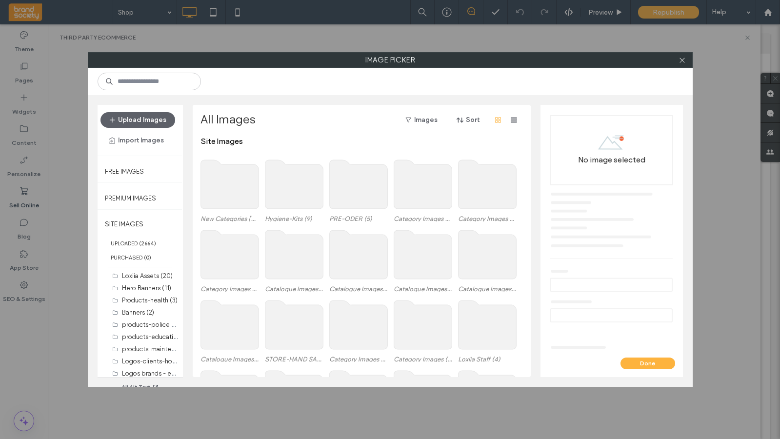
click at [228, 198] on use at bounding box center [229, 184] width 58 height 49
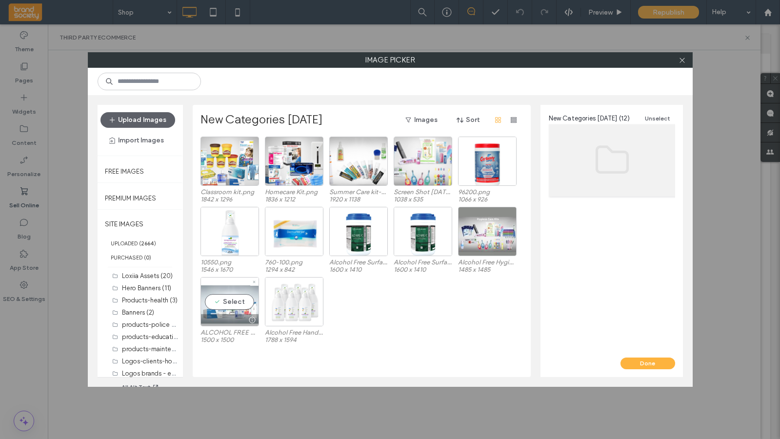
click at [228, 300] on div "Select" at bounding box center [229, 301] width 59 height 49
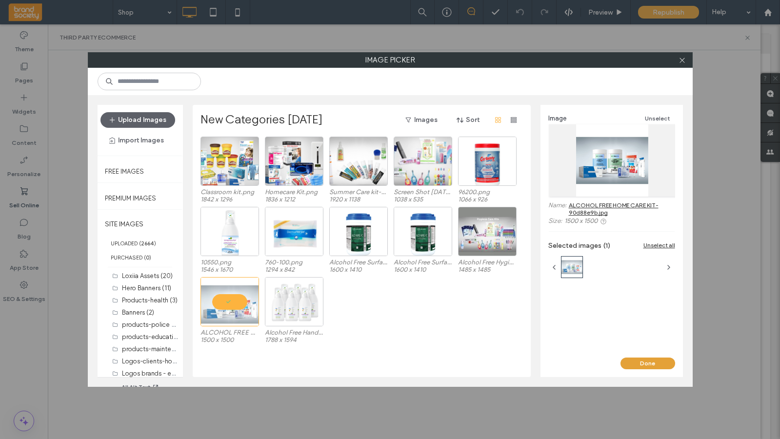
click at [657, 362] on button "Done" at bounding box center [647, 363] width 55 height 12
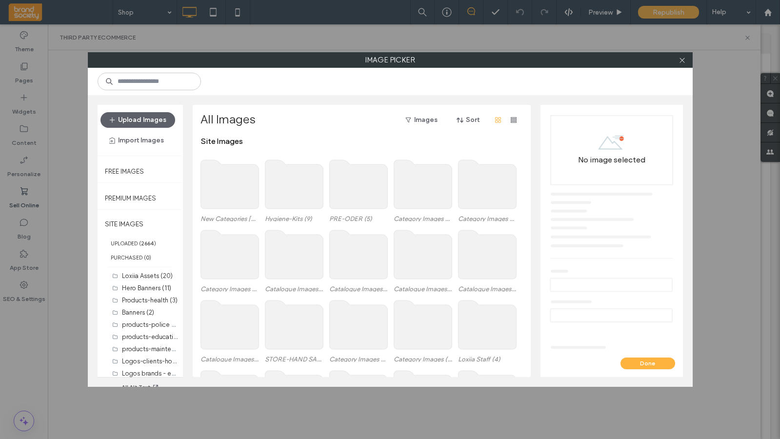
click at [281, 188] on use at bounding box center [294, 184] width 58 height 49
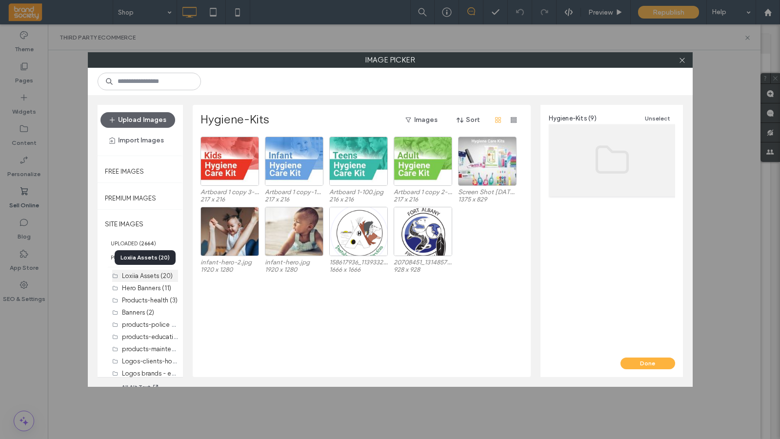
click at [134, 276] on label "Loxiia Assets (20)" at bounding box center [147, 275] width 51 height 7
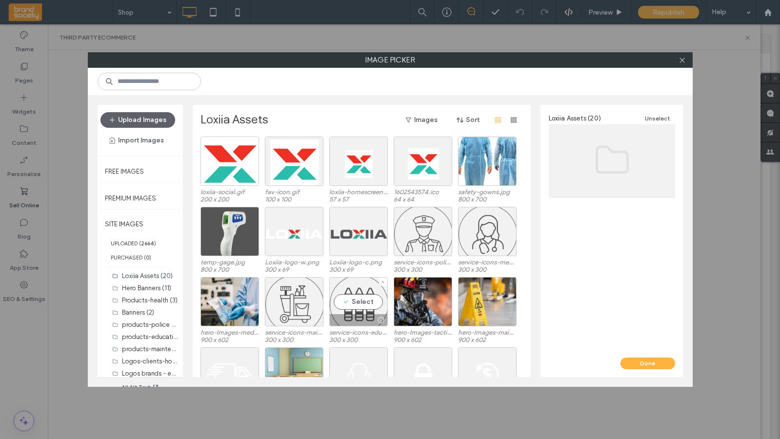
scroll to position [40, 0]
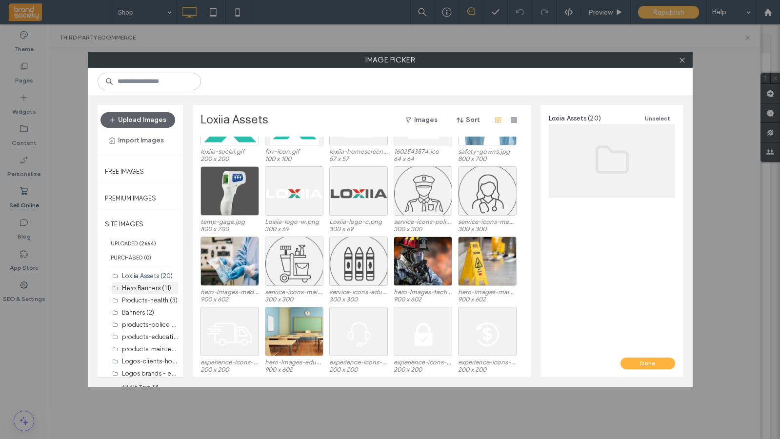
click at [131, 288] on label "Hero Banners (11)" at bounding box center [146, 287] width 49 height 7
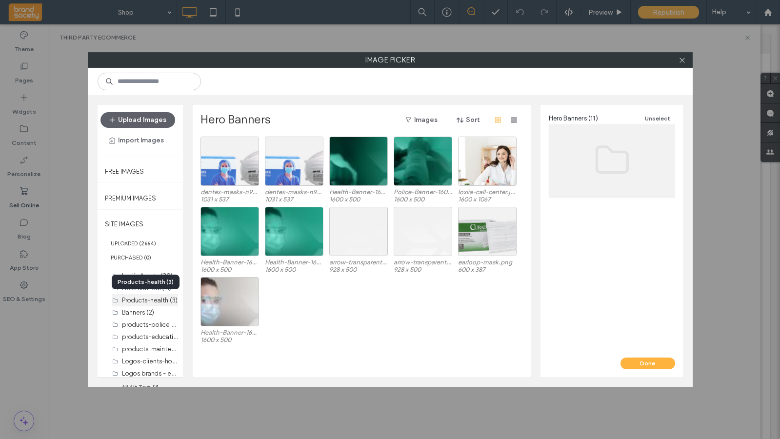
drag, startPoint x: 131, startPoint y: 300, endPoint x: 140, endPoint y: 296, distance: 10.3
click at [131, 300] on label "Products-health (3)" at bounding box center [150, 299] width 56 height 7
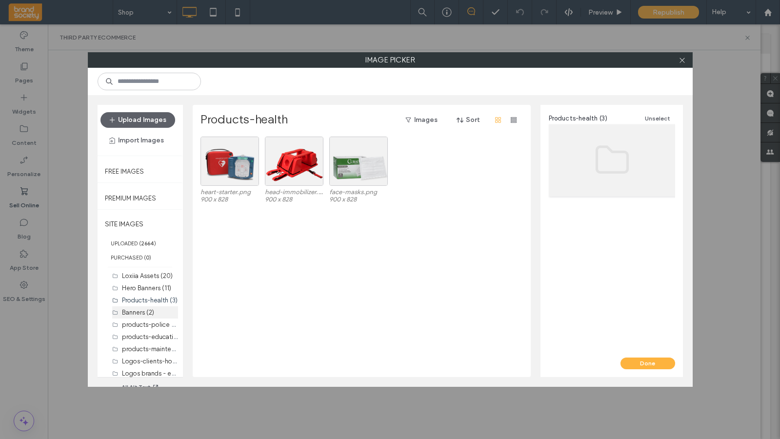
click at [133, 311] on label "Banners (2)" at bounding box center [138, 312] width 32 height 7
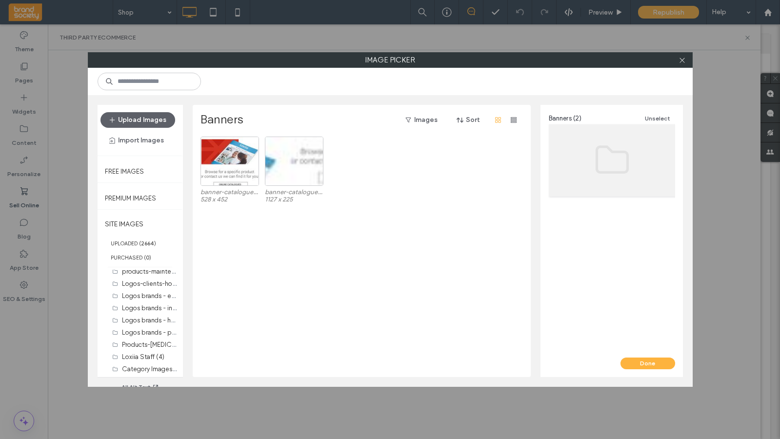
scroll to position [185, 0]
click at [137, 274] on label "Category Images - Custom Printed (6)" at bounding box center [177, 272] width 111 height 9
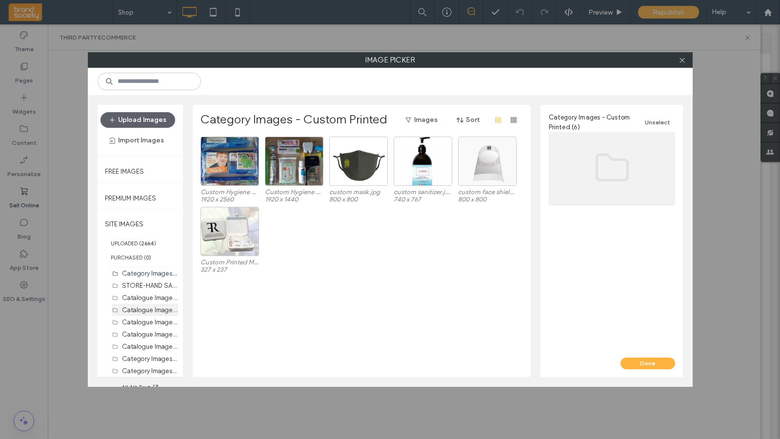
click at [138, 307] on label "Catalogue Images Maintenance and Janitorial (10)" at bounding box center [194, 309] width 145 height 9
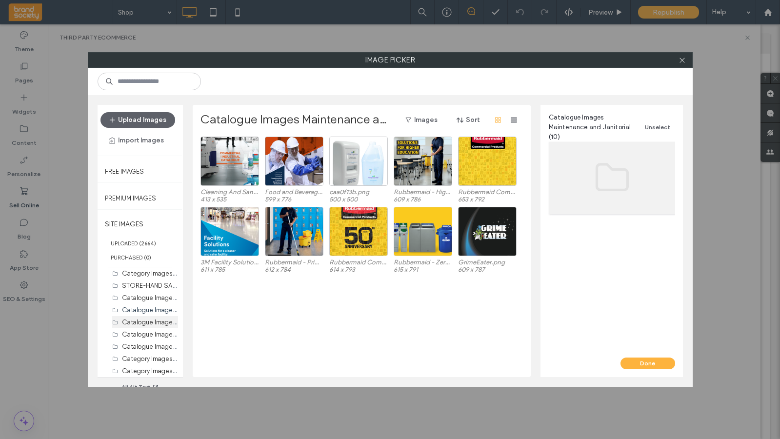
click at [141, 322] on label "Catalogue Images Education and Learning (7)" at bounding box center [188, 321] width 132 height 9
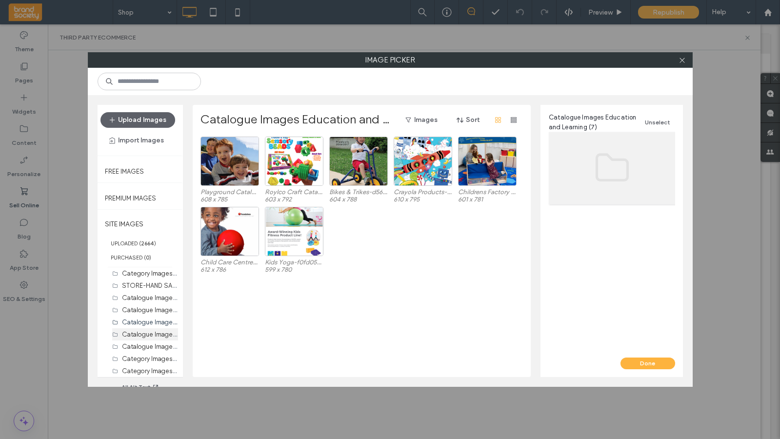
click at [145, 332] on label "Catalogue Images Police and Tactical (2)" at bounding box center [181, 333] width 118 height 9
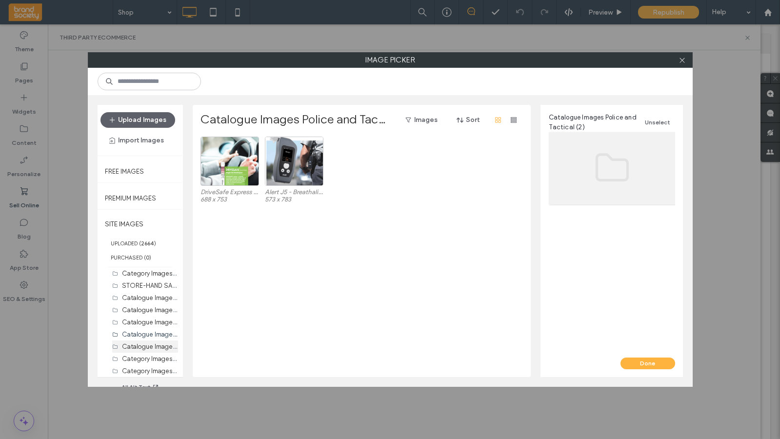
click at [146, 345] on label "Catalogue Images Medical (9)" at bounding box center [165, 345] width 87 height 9
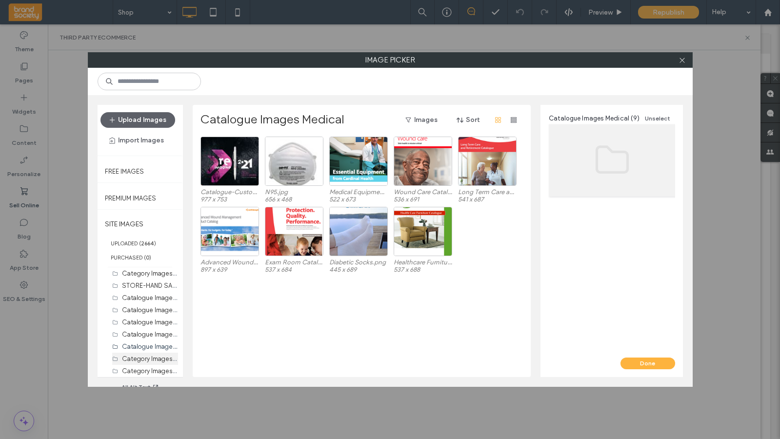
click at [146, 359] on label "Category Images - Janitorial (17)" at bounding box center [169, 358] width 94 height 9
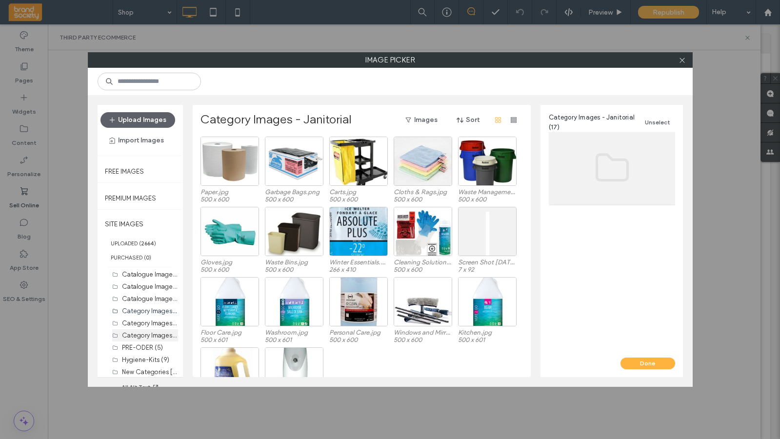
scroll to position [235, 0]
click at [146, 342] on label "PRE-ODER (5)" at bounding box center [142, 345] width 41 height 7
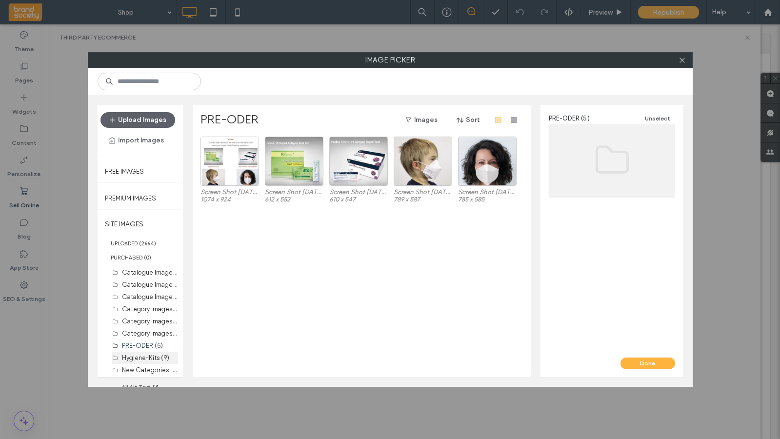
click at [147, 355] on label "Hygiene-Kits (9)" at bounding box center [145, 357] width 47 height 7
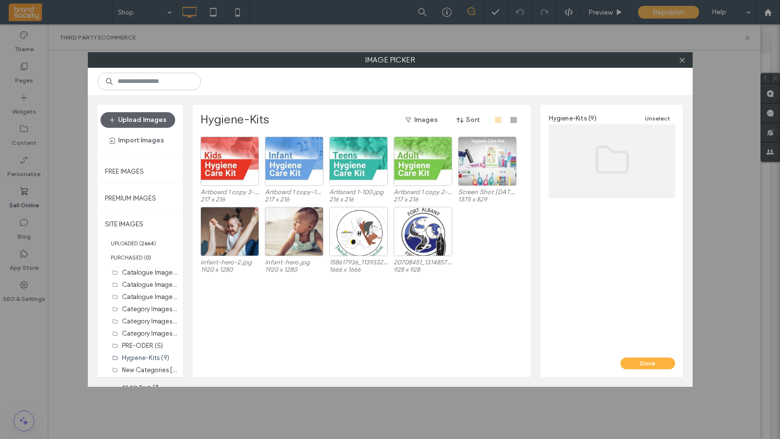
scroll to position [17, 0]
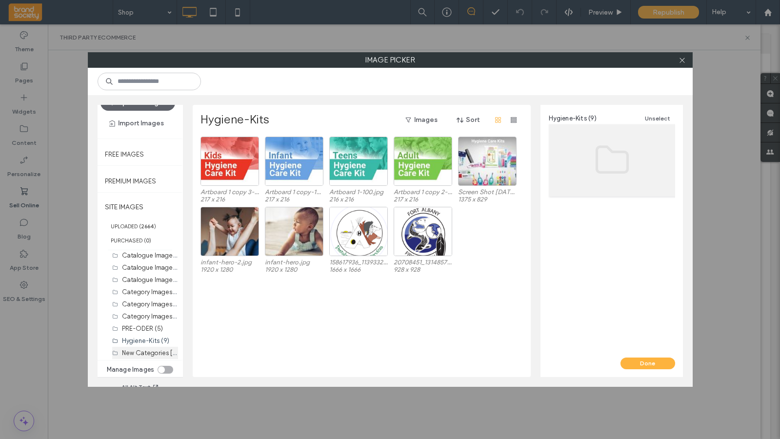
click at [140, 352] on label "New Categories Aug 13 2025 (12)" at bounding box center [161, 352] width 79 height 9
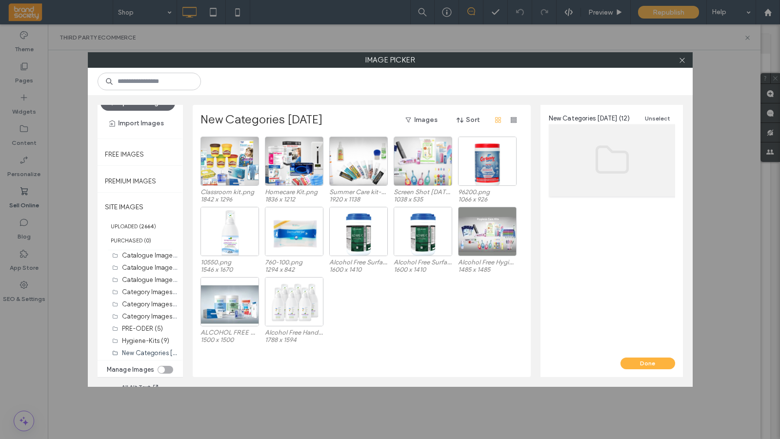
click at [165, 371] on div "toggle" at bounding box center [166, 370] width 16 height 8
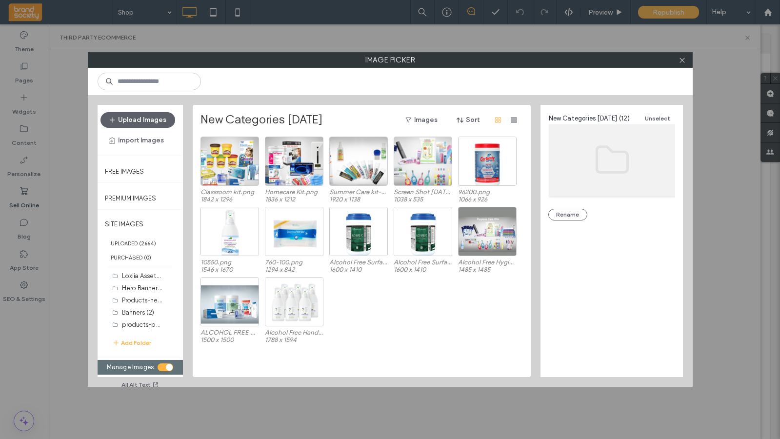
scroll to position [0, 0]
click at [131, 323] on label "products-police (5)" at bounding box center [151, 323] width 58 height 9
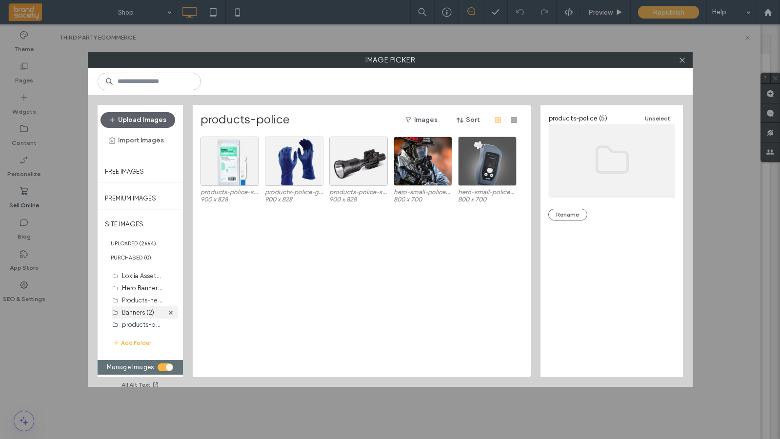
click at [133, 312] on label "Banners (2)" at bounding box center [138, 312] width 32 height 7
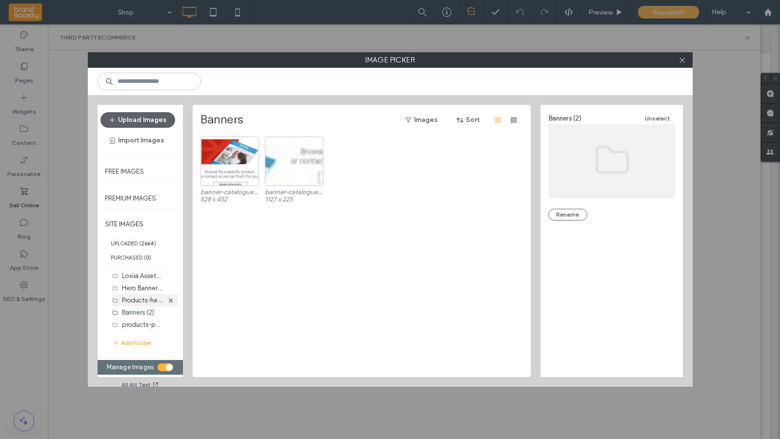
click at [133, 299] on label "Products-health (3)" at bounding box center [150, 299] width 56 height 9
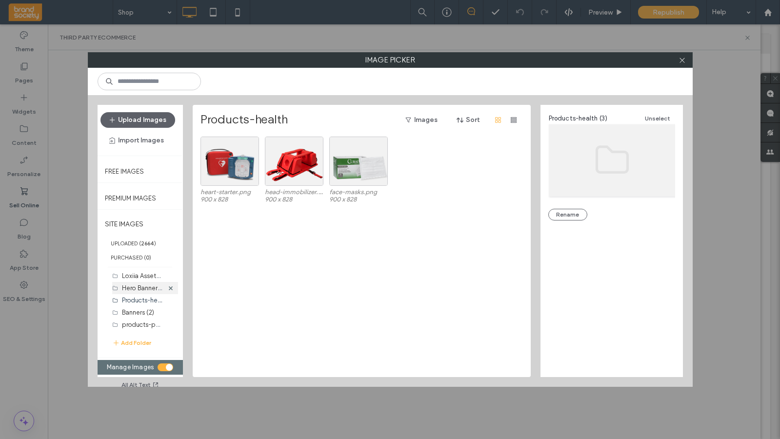
click at [133, 288] on label "Hero Banners (11)" at bounding box center [146, 287] width 49 height 9
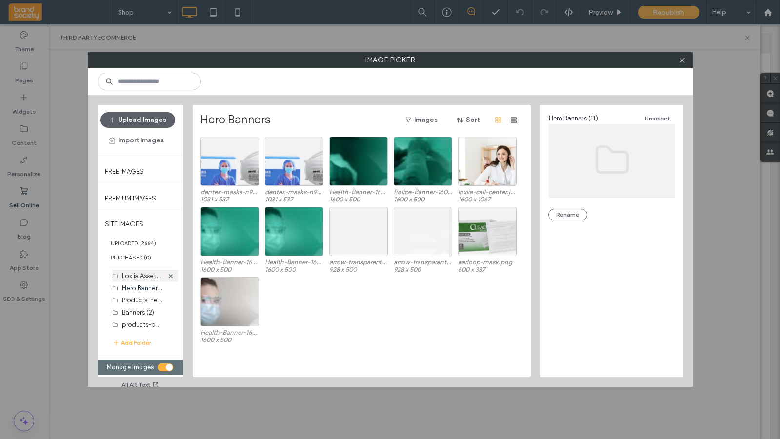
click at [134, 275] on label "Loxiia Assets (20)" at bounding box center [147, 275] width 51 height 9
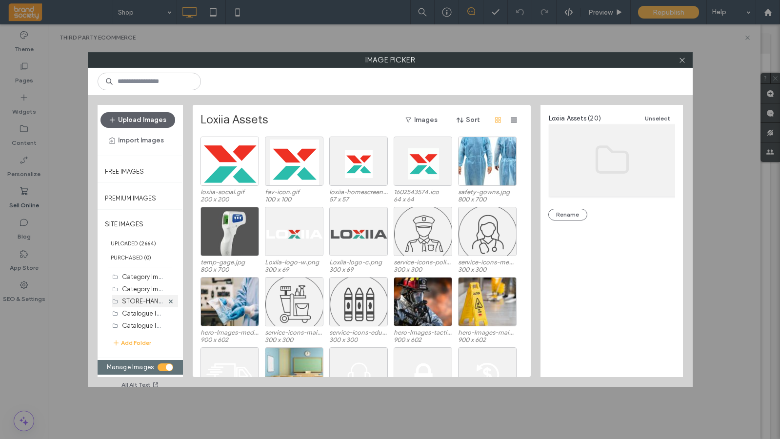
scroll to position [279, 0]
click at [133, 322] on label "New Categories Aug 13 2025 (12)" at bounding box center [161, 325] width 79 height 9
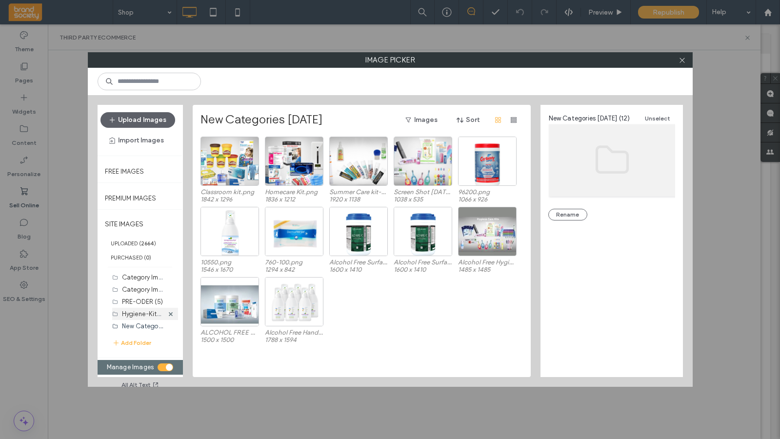
click at [134, 312] on label "Hygiene-Kits (9)" at bounding box center [145, 313] width 47 height 9
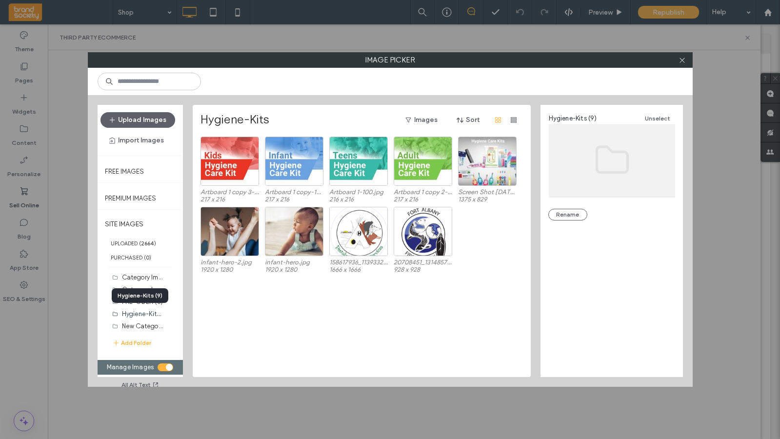
click at [137, 295] on div "Hygiene-Kits (9)" at bounding box center [140, 295] width 57 height 15
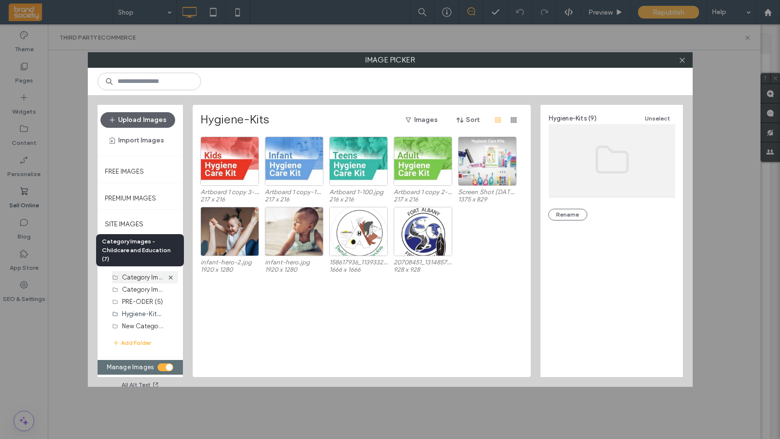
click at [142, 280] on label "Category Images - Childcare and Education (7)" at bounding box center [190, 276] width 136 height 9
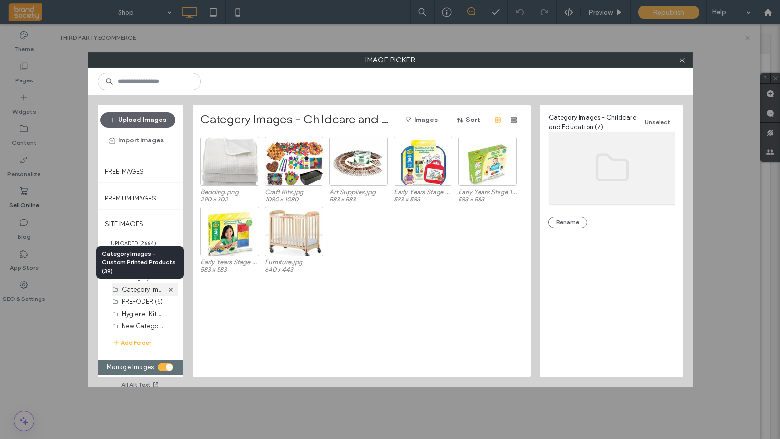
click at [141, 288] on label "Category Images - Custom Printed Products (39)" at bounding box center [192, 288] width 141 height 9
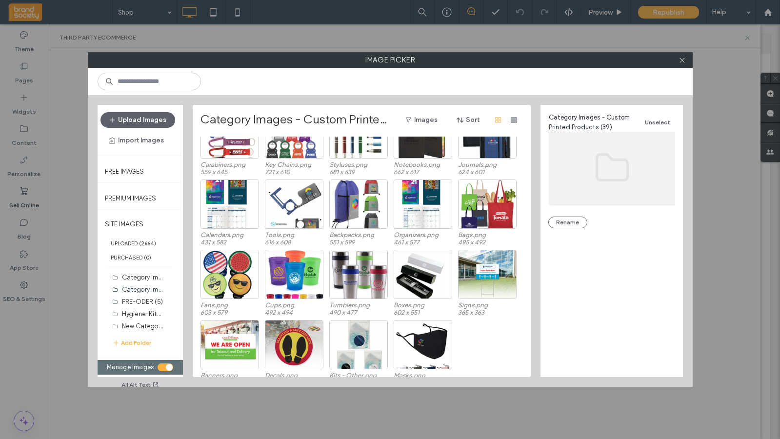
scroll to position [301, 0]
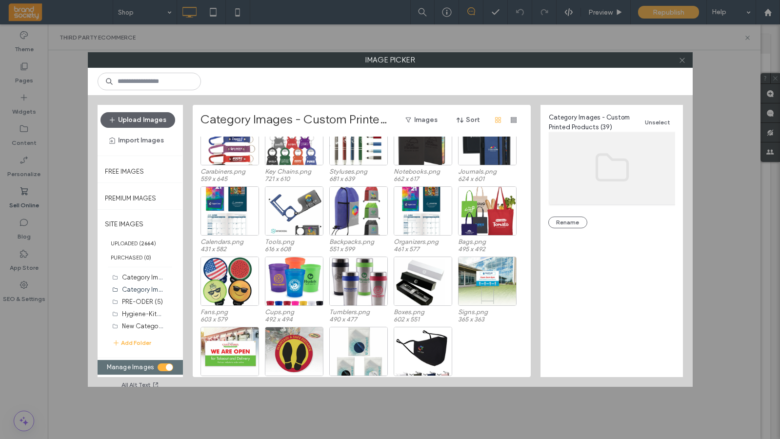
click at [685, 60] on icon at bounding box center [681, 60] width 7 height 7
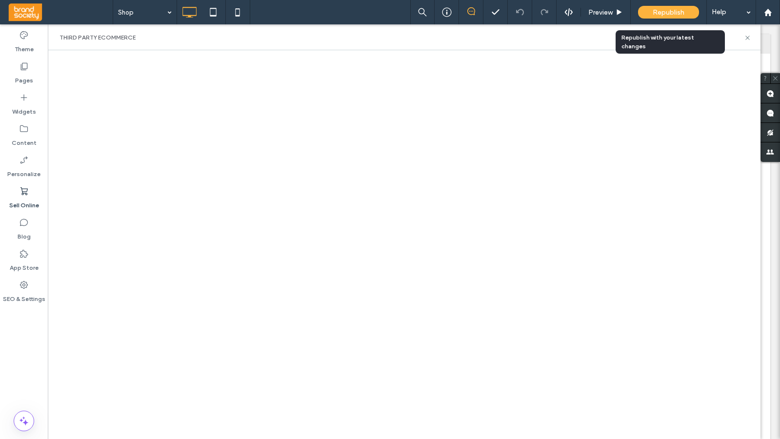
click at [670, 13] on span "Republish" at bounding box center [668, 12] width 32 height 8
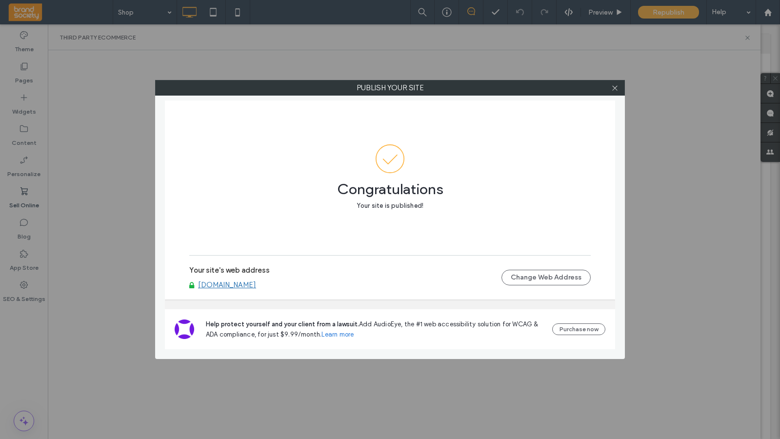
click at [615, 87] on use at bounding box center [614, 87] width 5 height 5
click at [570, 177] on span "Congratulations" at bounding box center [389, 184] width 401 height 22
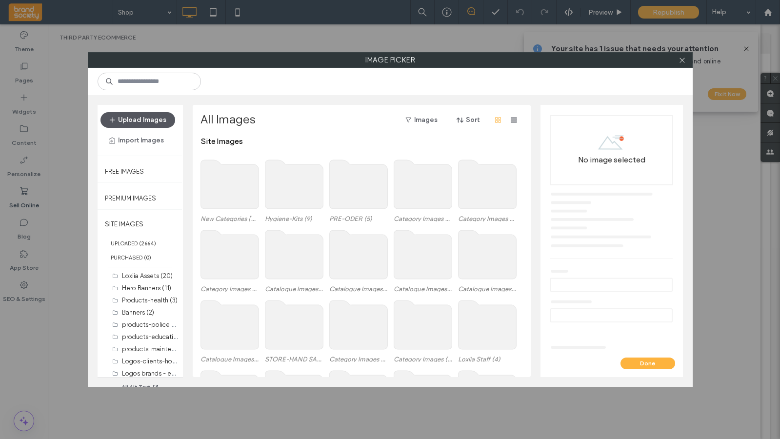
click at [120, 116] on button "Upload Images" at bounding box center [137, 120] width 75 height 16
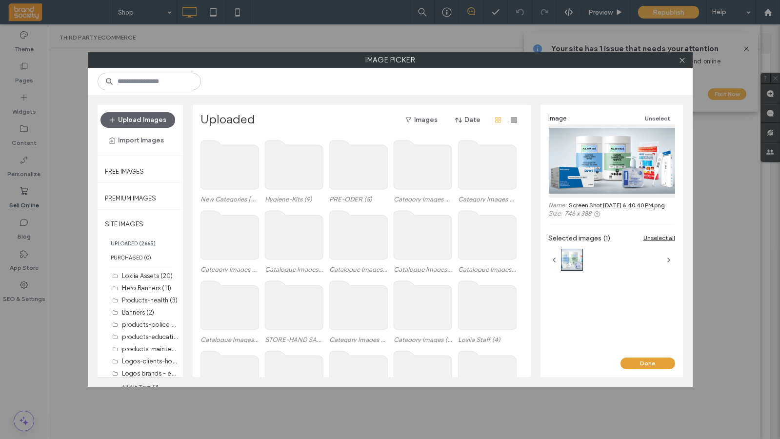
click at [647, 363] on button "Done" at bounding box center [647, 363] width 55 height 12
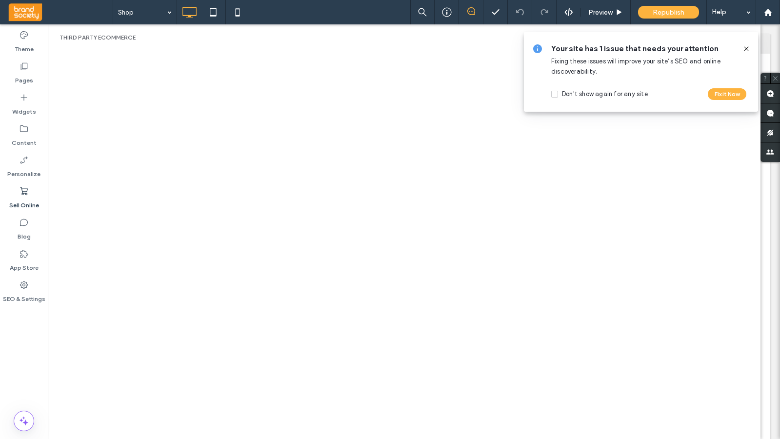
click at [746, 44] on span at bounding box center [746, 48] width 8 height 11
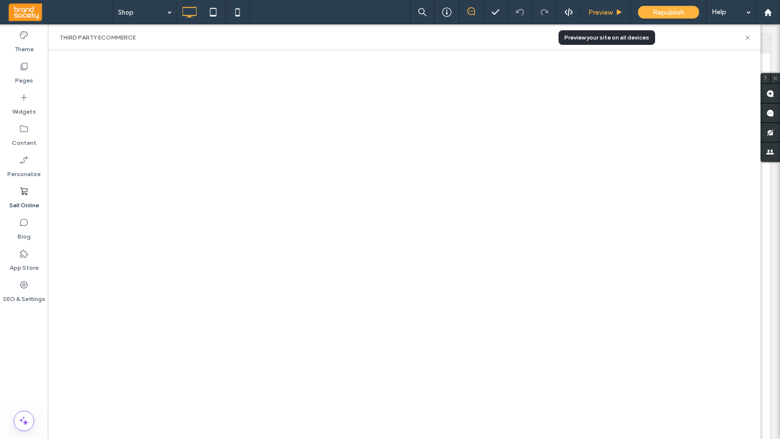
click at [596, 13] on span "Preview" at bounding box center [600, 12] width 24 height 8
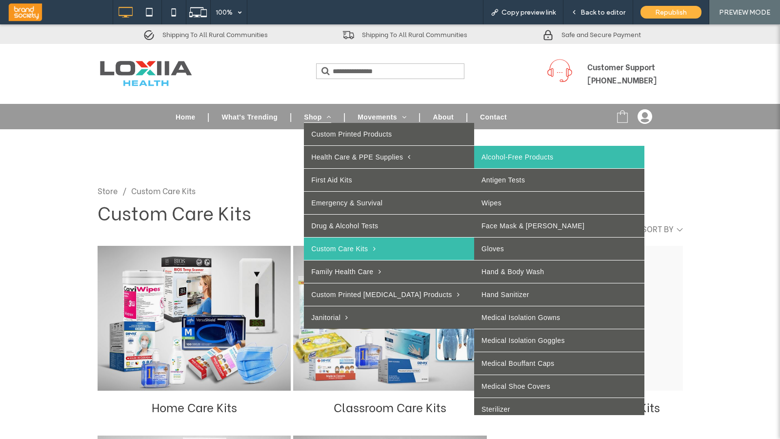
click at [484, 156] on link "Alcohol-Free Products" at bounding box center [559, 157] width 170 height 22
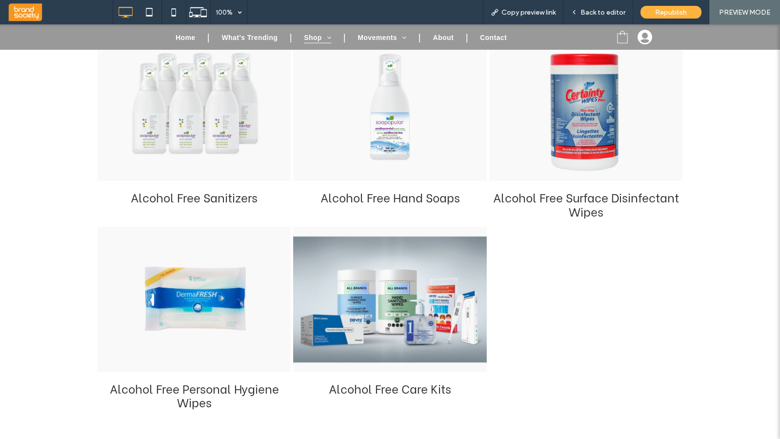
scroll to position [211, 0]
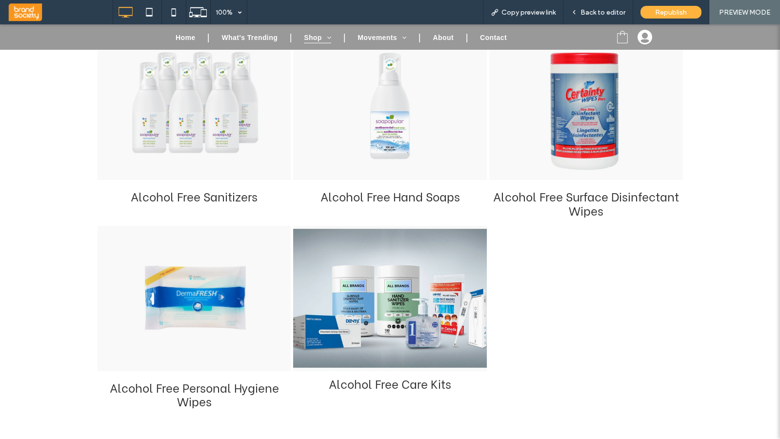
click div "Alcohol Free Care Kits"
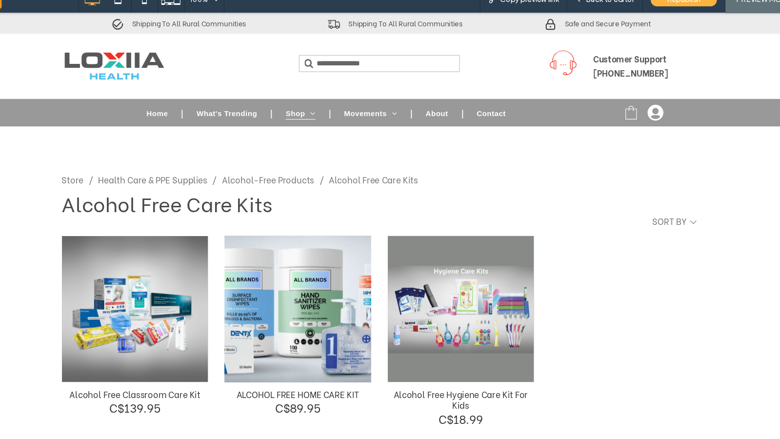
scroll to position [21, 0]
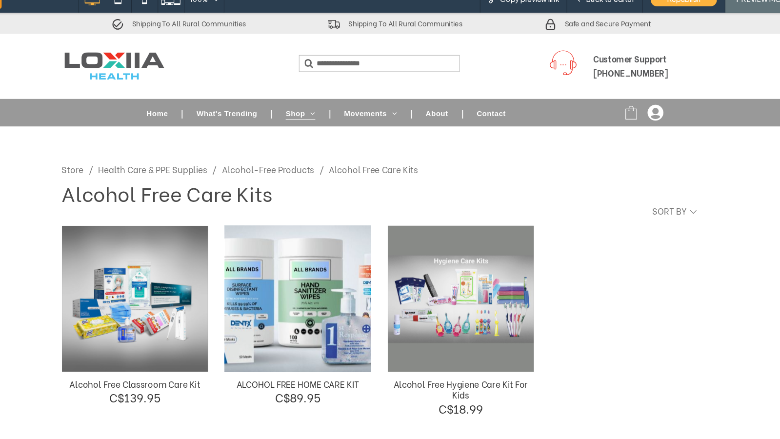
click div "ALCOHOL FREE HOME CARE KIT"
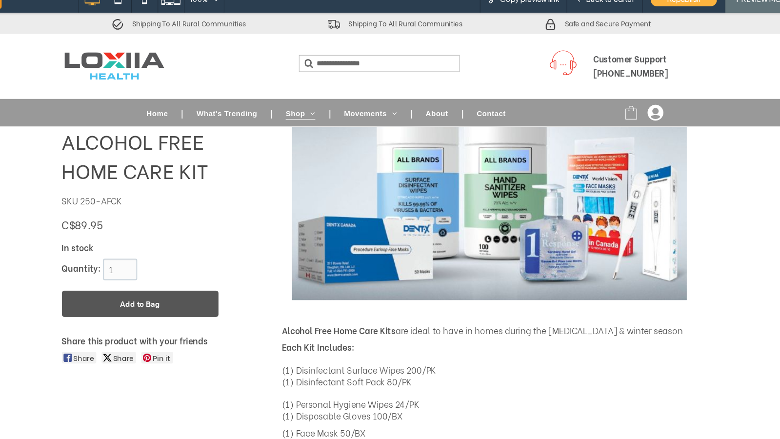
scroll to position [0, 0]
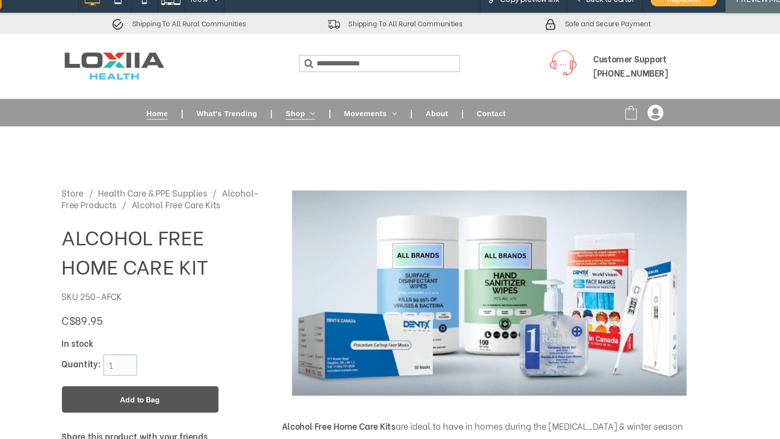
click at [137, 106] on span "Home" at bounding box center [142, 105] width 20 height 12
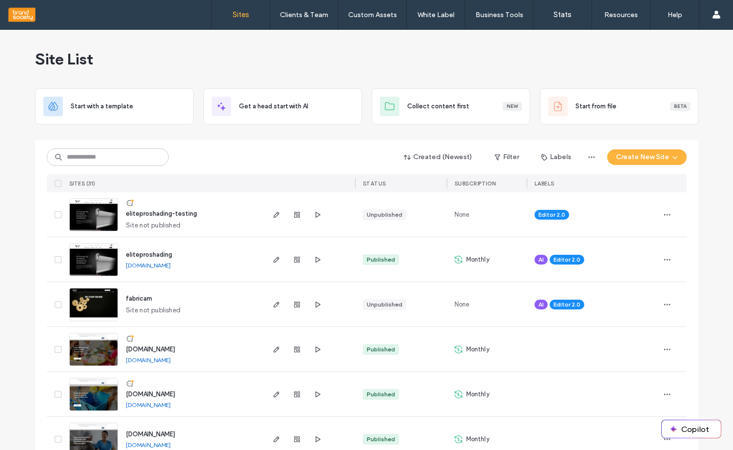
scroll to position [237, 0]
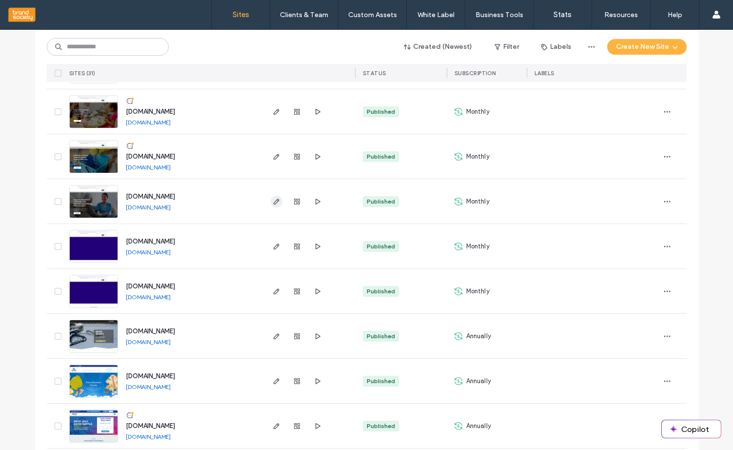
click at [273, 202] on icon "button" at bounding box center [277, 202] width 8 height 8
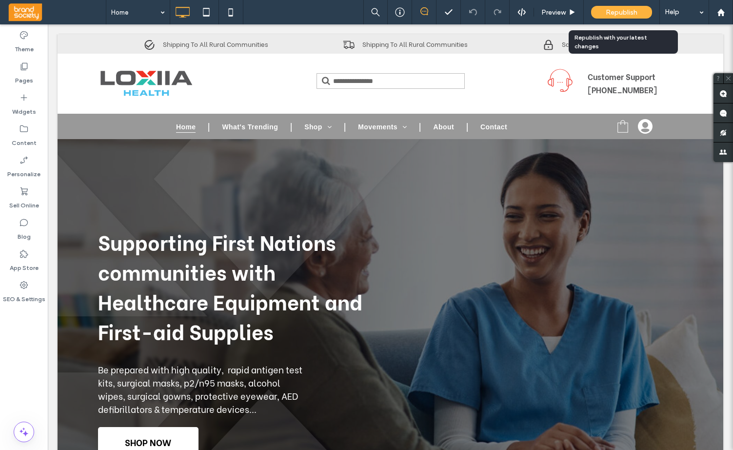
click at [624, 12] on span "Republish" at bounding box center [622, 12] width 32 height 8
